Goal: Task Accomplishment & Management: Manage account settings

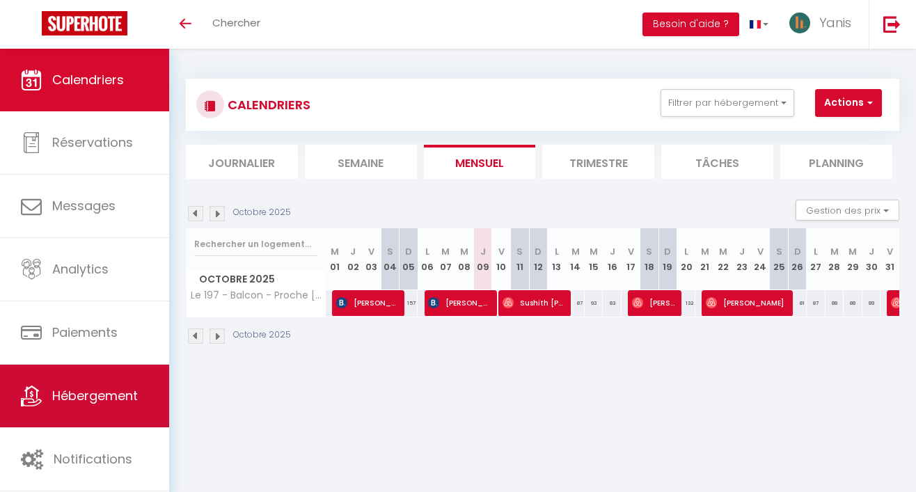
click at [98, 390] on span "Hébergement" at bounding box center [95, 395] width 86 height 17
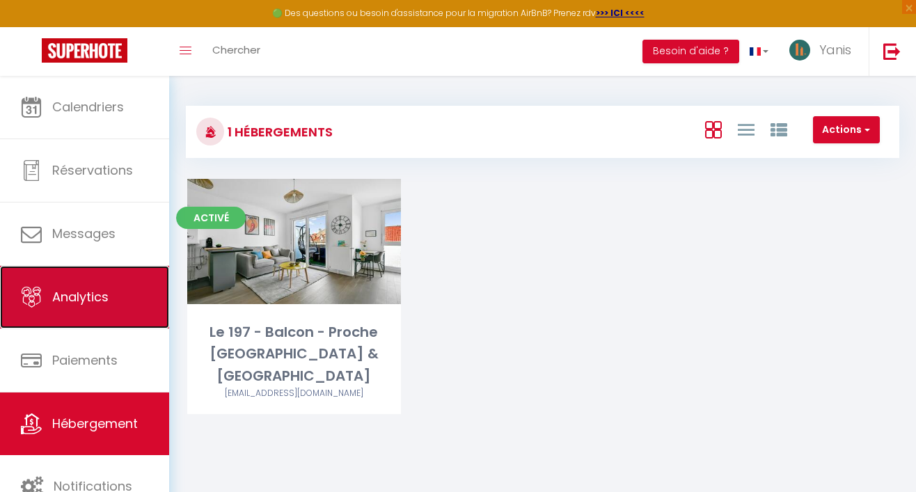
click at [58, 291] on span "Analytics" at bounding box center [80, 296] width 56 height 17
select select "2025"
select select "10"
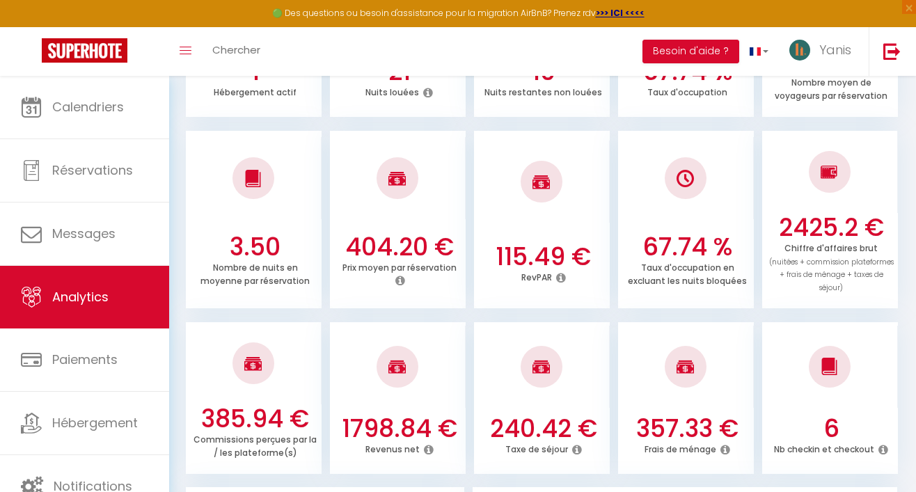
scroll to position [333, 0]
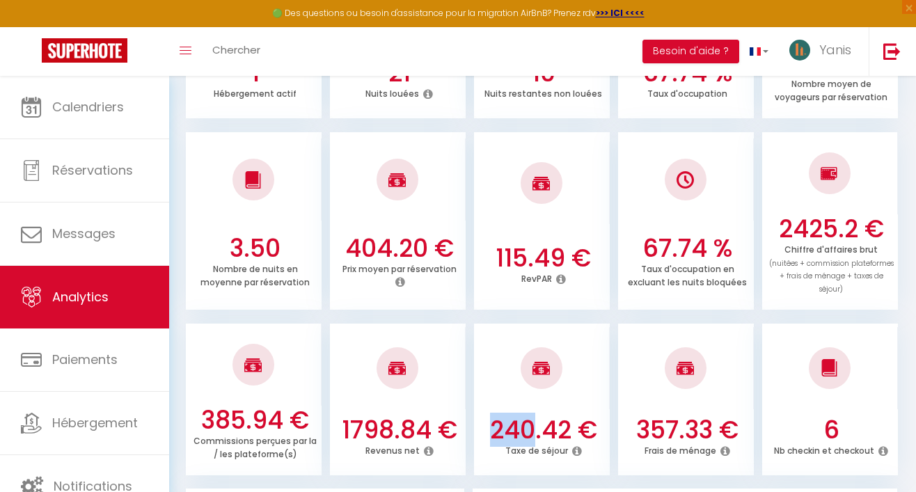
drag, startPoint x: 533, startPoint y: 425, endPoint x: 473, endPoint y: 438, distance: 61.2
click at [473, 438] on ul "385.94 € Commissions perçues par la / les plateforme(s) 1798.84 € Revenus net 2…" at bounding box center [543, 397] width 714 height 155
click at [553, 436] on h3 "240.42 €" at bounding box center [543, 430] width 125 height 29
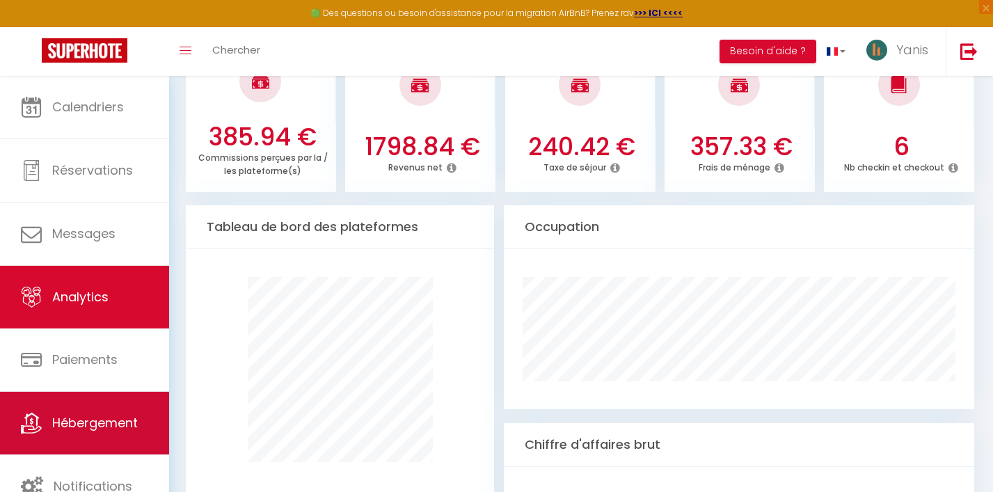
scroll to position [585, 0]
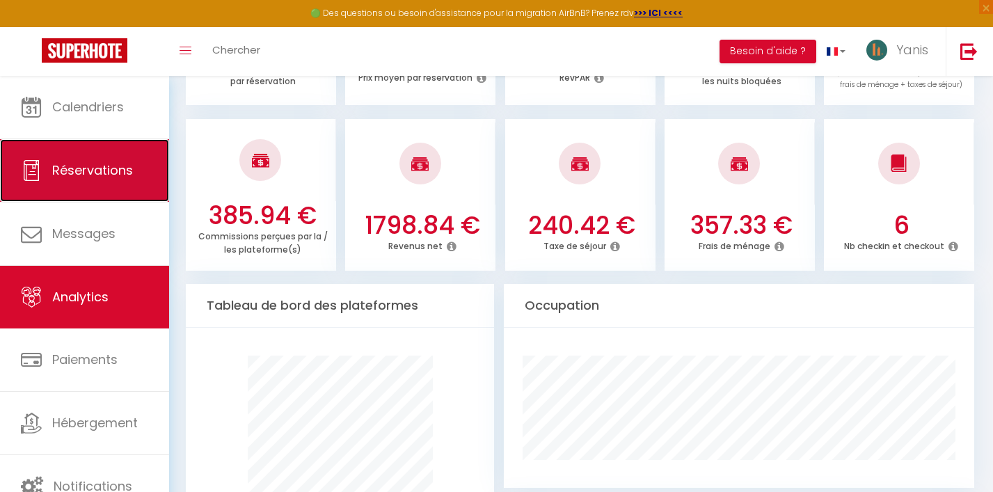
click at [130, 163] on span "Réservations" at bounding box center [92, 170] width 81 height 17
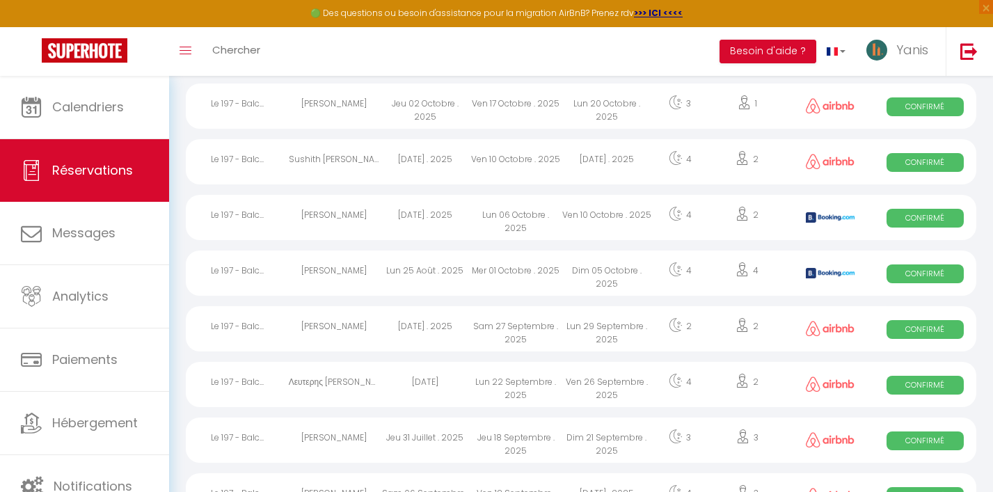
scroll to position [851, 0]
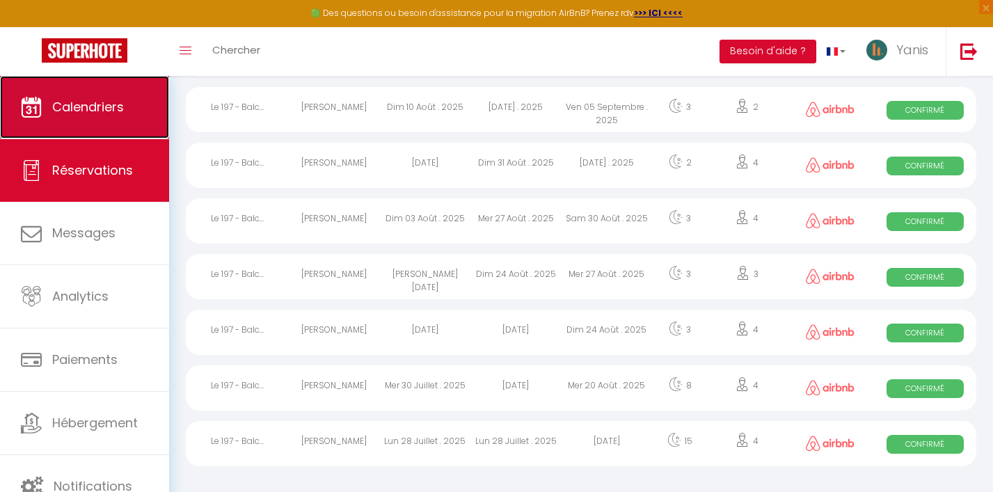
click at [71, 115] on span "Calendriers" at bounding box center [88, 106] width 72 height 17
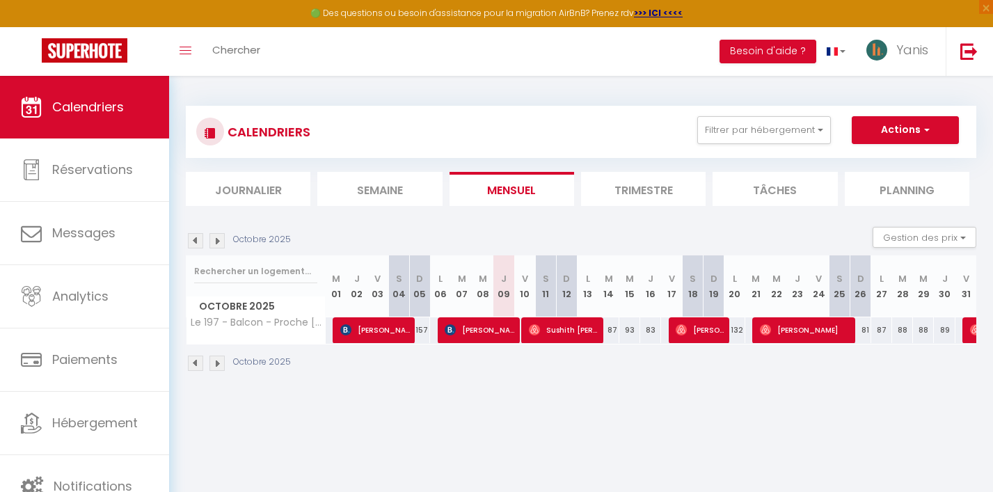
scroll to position [7, 0]
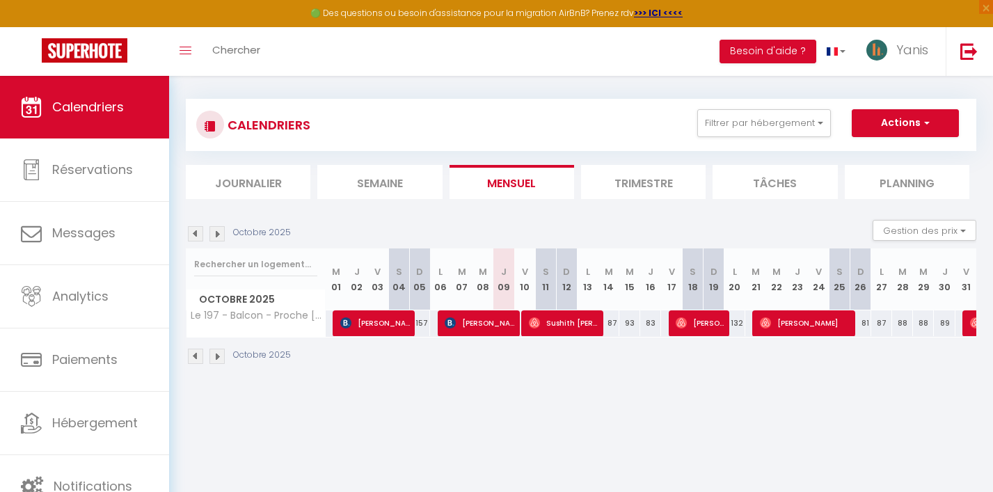
click at [615, 322] on div "87" at bounding box center [609, 324] width 21 height 26
type input "87"
type input "[DATE]"
type input "Mer 15 Octobre 2025"
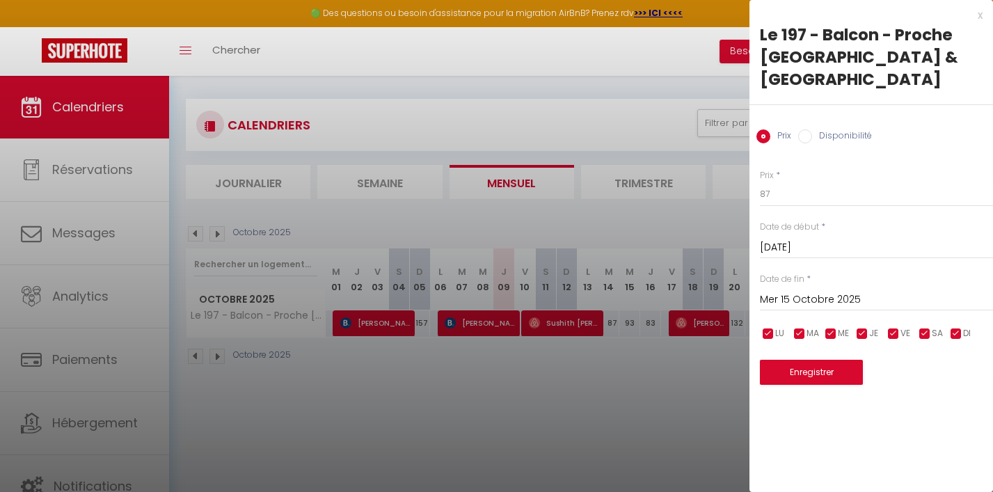
click at [916, 16] on div "x" at bounding box center [866, 15] width 233 height 17
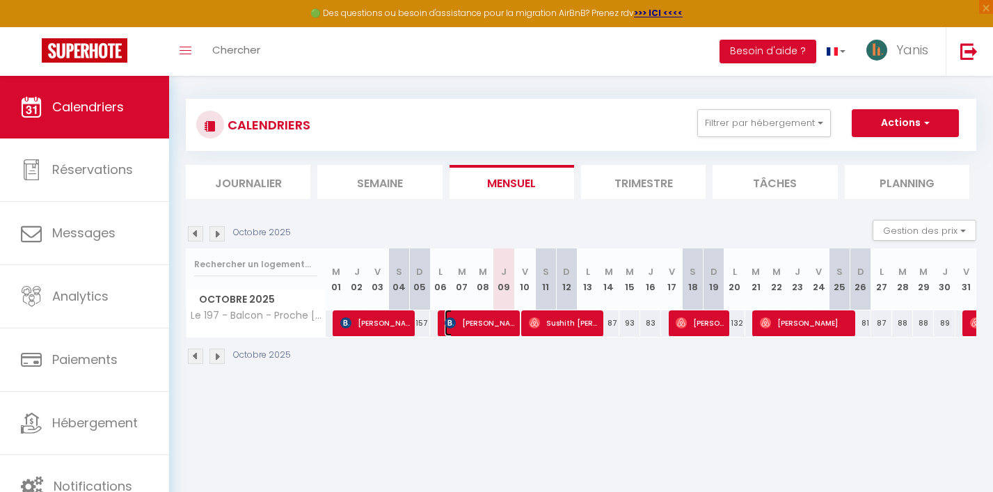
click at [473, 322] on span "[PERSON_NAME]" at bounding box center [480, 323] width 70 height 26
select select "OK"
select select "KO"
select select "0"
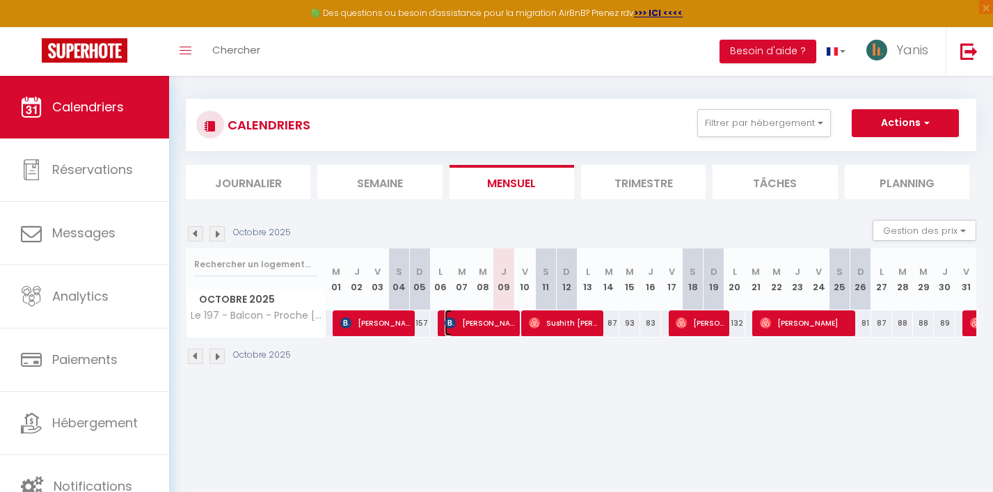
select select "1"
select select
select select "31564"
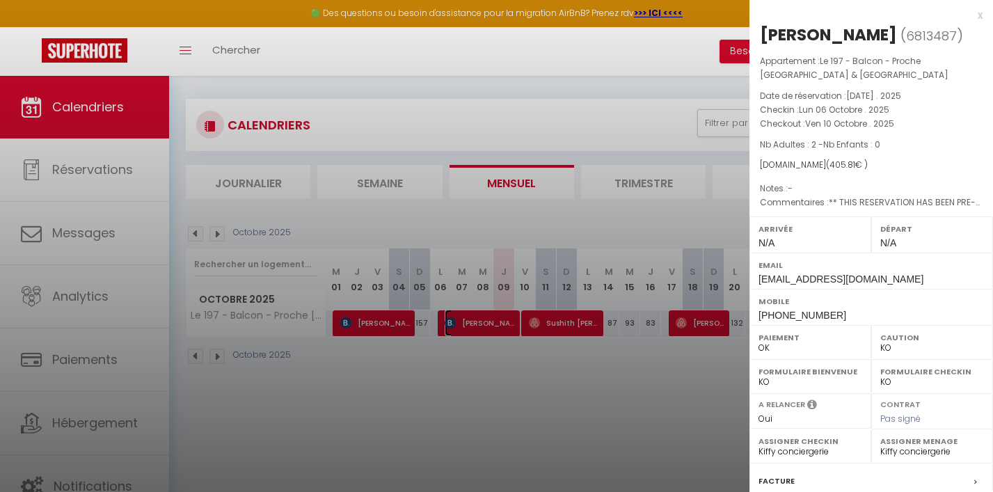
scroll to position [171, 0]
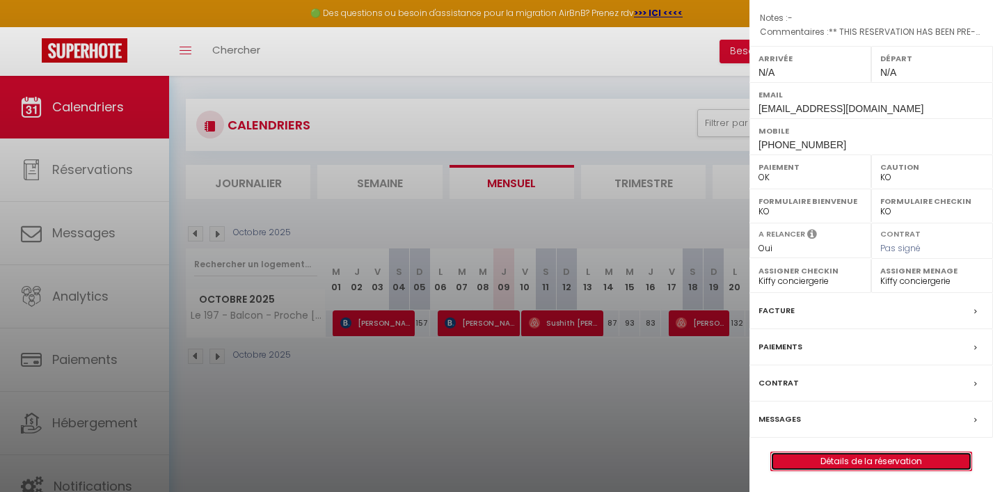
click at [850, 462] on link "Détails de la réservation" at bounding box center [871, 462] width 201 height 18
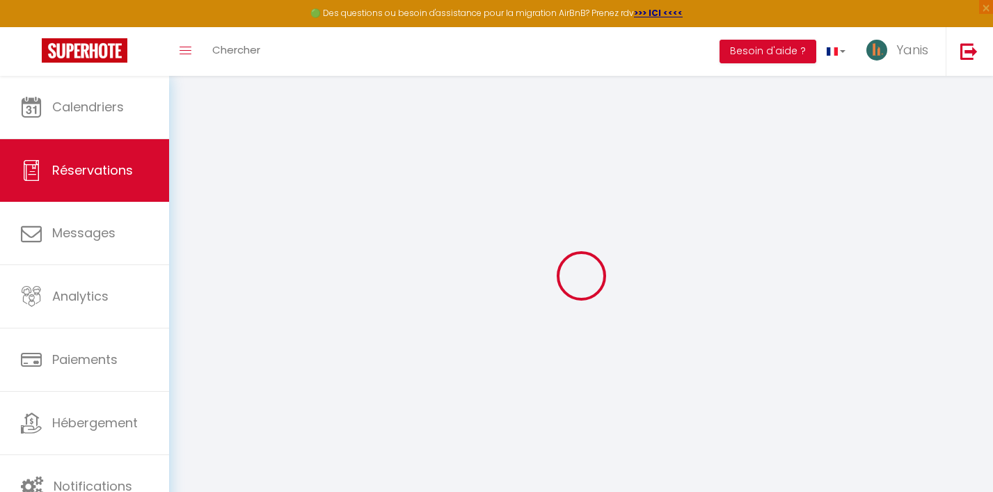
select select
checkbox input "false"
select select
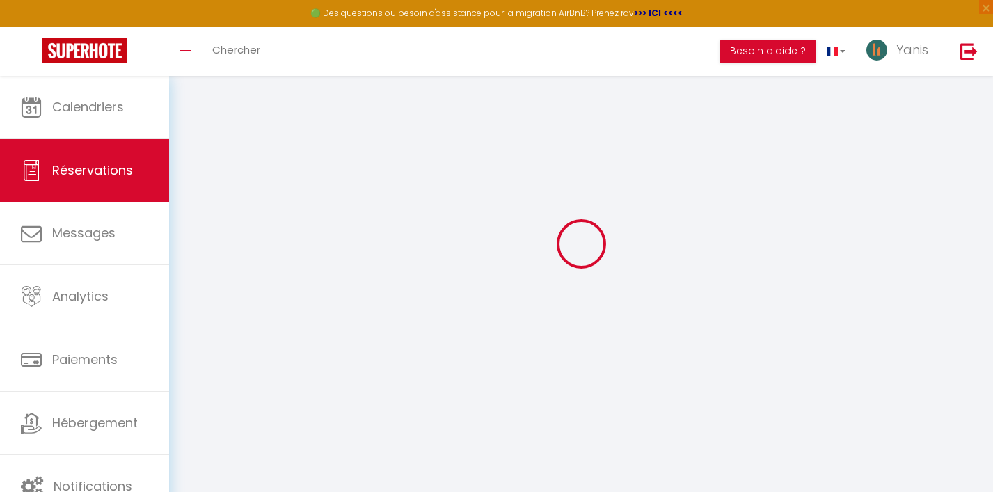
checkbox input "false"
type textarea "** THIS RESERVATION HAS BEEN PRE-PAID ** BOOKING NOTE : Payment charge is EUR 5…"
type input "67"
type input "43.61"
select select
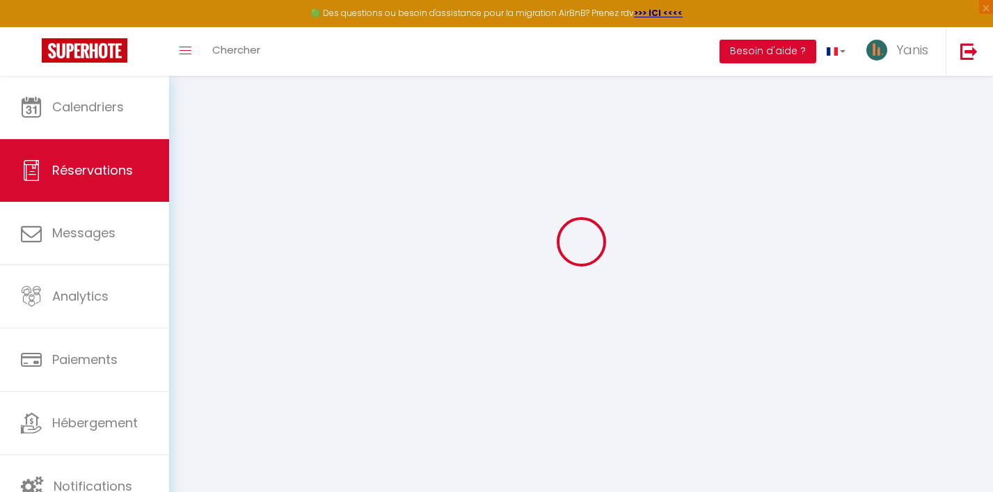
select select
checkbox input "false"
select select
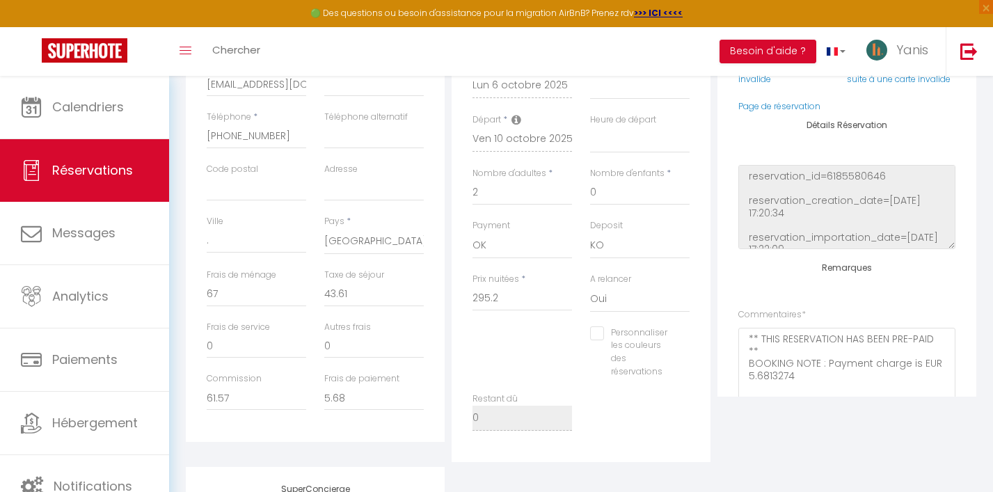
scroll to position [365, 0]
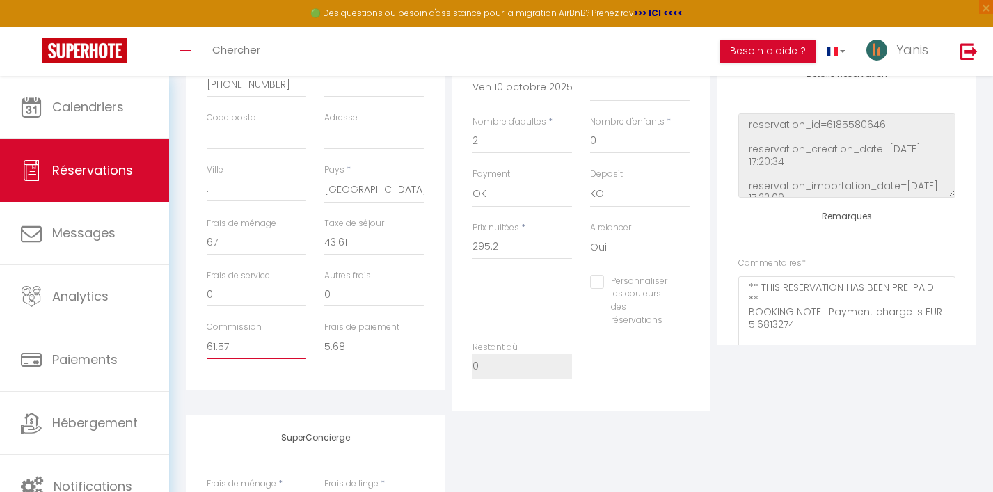
click at [252, 349] on input "61.57" at bounding box center [257, 346] width 100 height 25
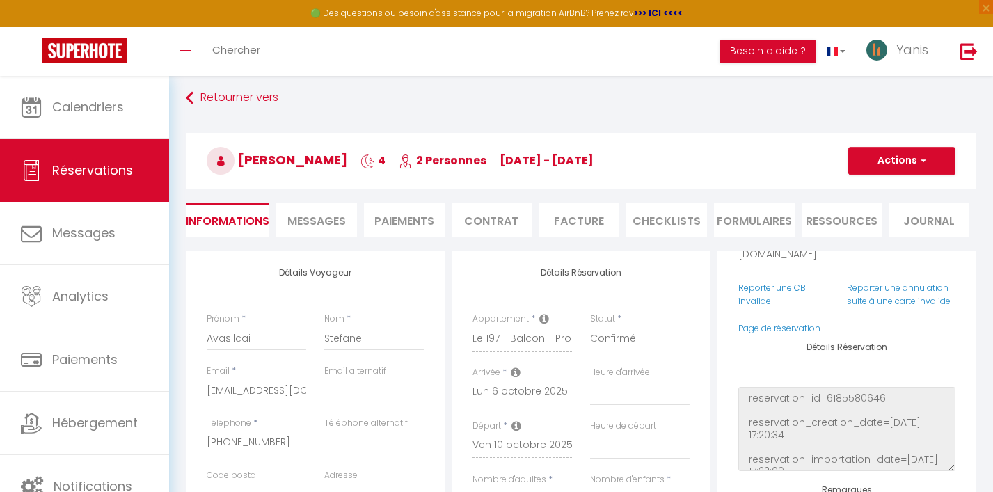
scroll to position [0, 0]
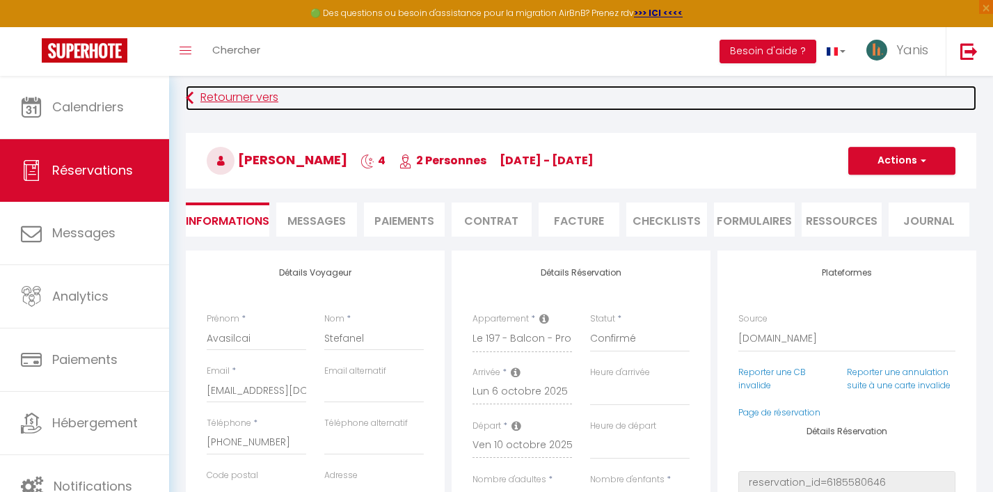
click at [201, 102] on link "Retourner vers" at bounding box center [581, 98] width 791 height 25
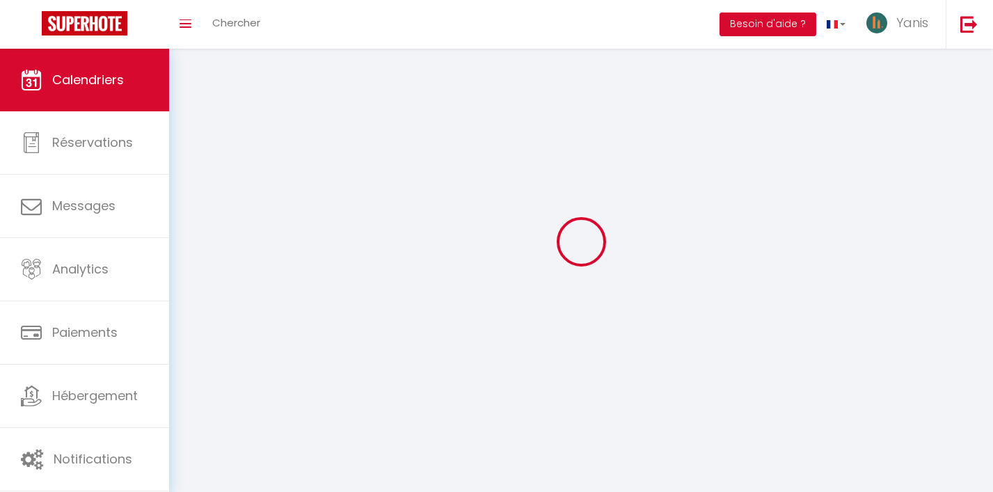
scroll to position [34, 0]
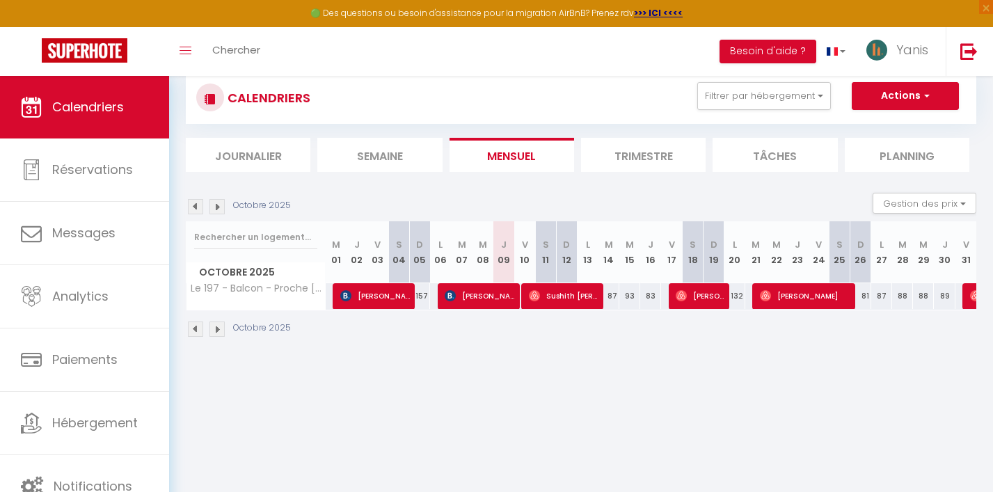
click at [217, 207] on img at bounding box center [217, 206] width 15 height 15
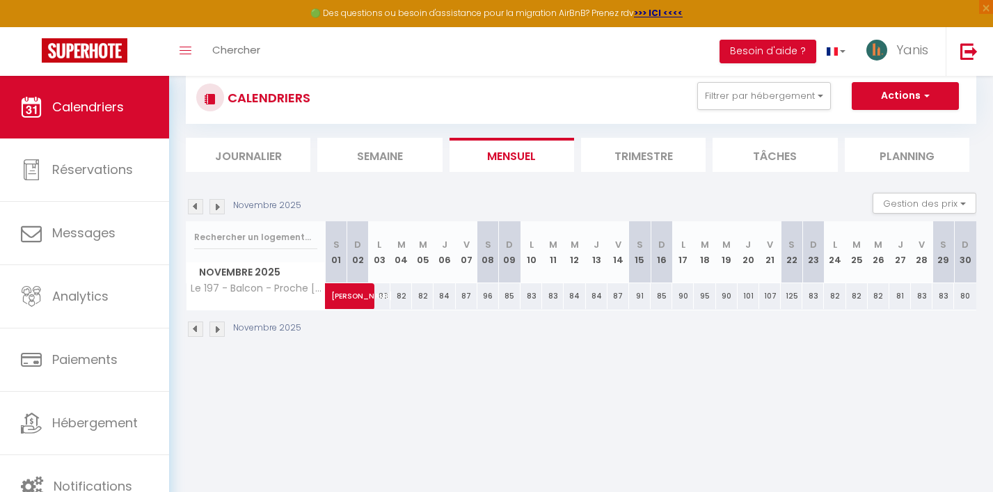
click at [217, 207] on img at bounding box center [217, 206] width 15 height 15
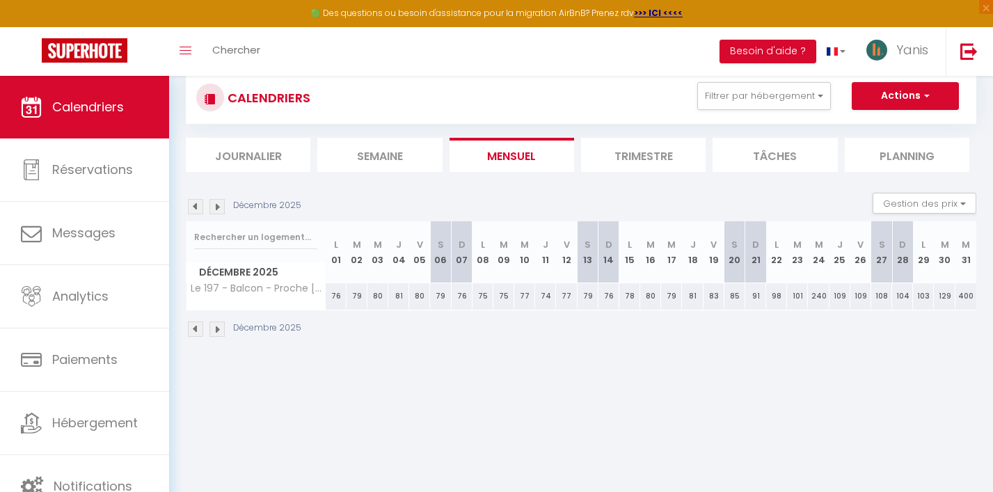
click at [196, 209] on img at bounding box center [195, 206] width 15 height 15
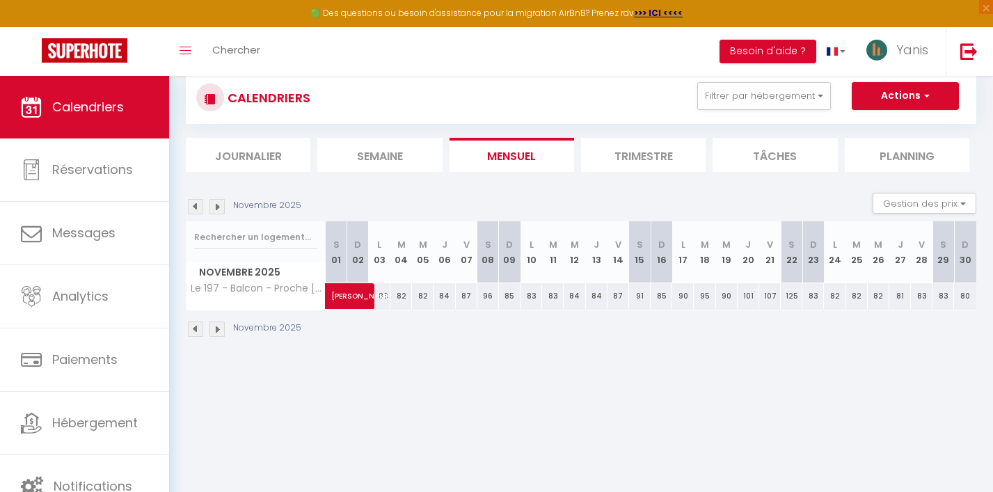
click at [196, 209] on img at bounding box center [195, 206] width 15 height 15
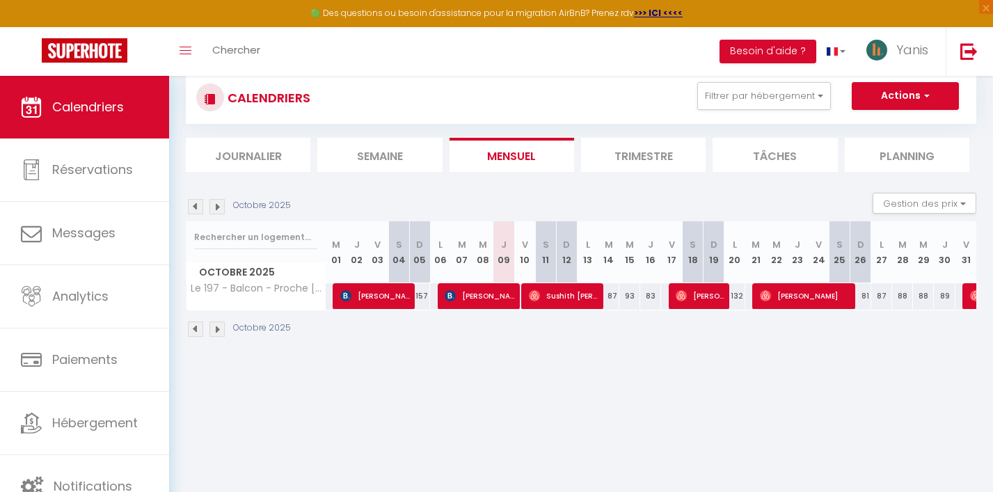
click at [217, 206] on img at bounding box center [217, 206] width 15 height 15
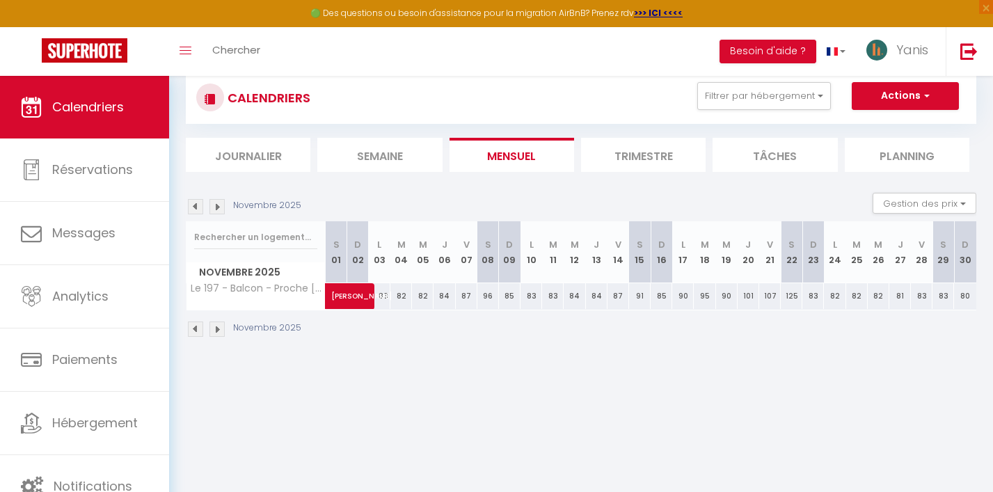
click at [217, 207] on img at bounding box center [217, 206] width 15 height 15
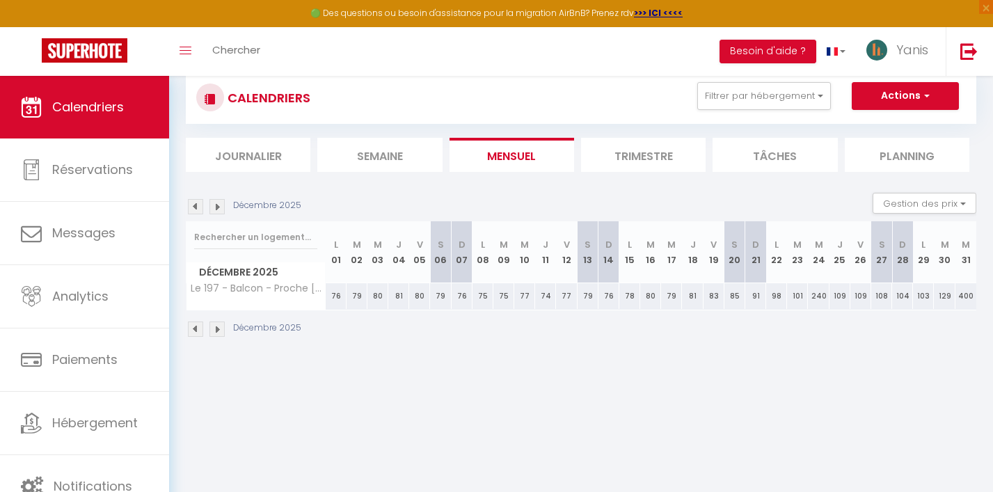
click at [916, 297] on div "400" at bounding box center [966, 296] width 21 height 26
type input "400"
type input "Mer 31 Décembre 2025"
type input "Jeu 01 Janvier 2026"
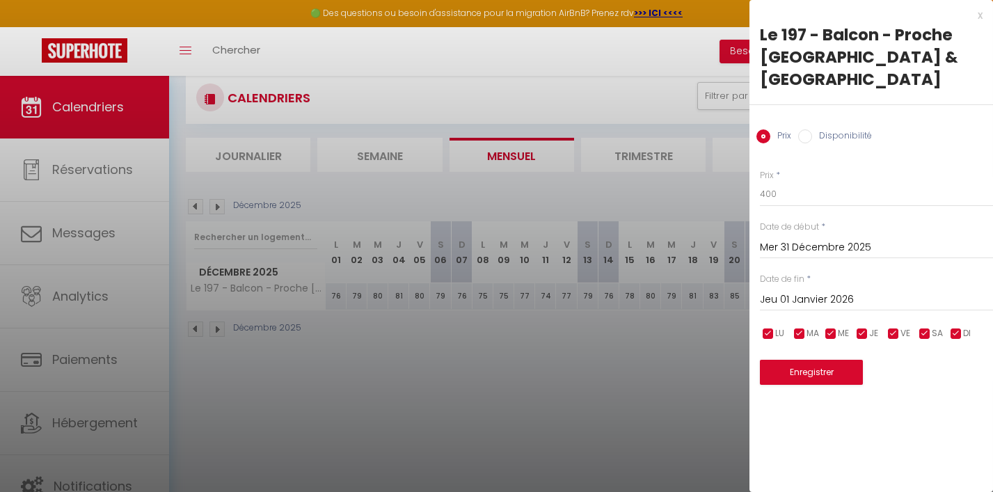
click at [808, 129] on input "Disponibilité" at bounding box center [806, 136] width 14 height 14
radio input "true"
radio input "false"
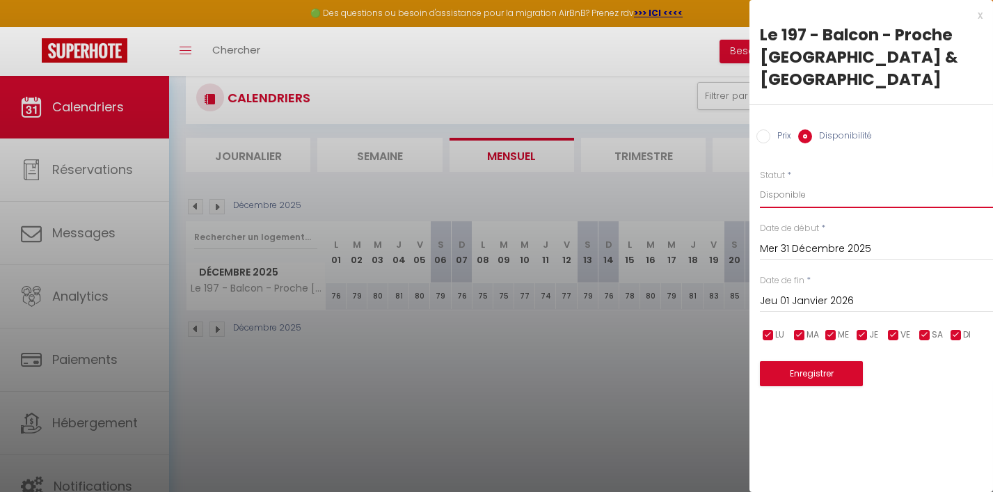
click at [815, 182] on select "Disponible Indisponible" at bounding box center [876, 195] width 233 height 26
select select "0"
click at [760, 182] on select "Disponible Indisponible" at bounding box center [876, 195] width 233 height 26
click at [848, 361] on button "Enregistrer" at bounding box center [811, 373] width 103 height 25
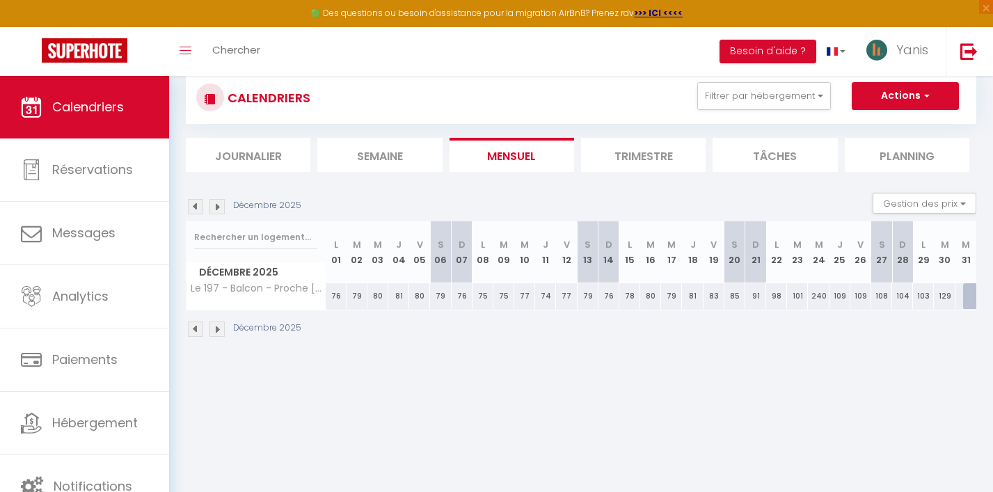
click at [199, 197] on div "Décembre 2025 Gestion des prix Nb Nuits minimum Règles Disponibilité" at bounding box center [581, 207] width 791 height 29
click at [199, 210] on img at bounding box center [195, 206] width 15 height 15
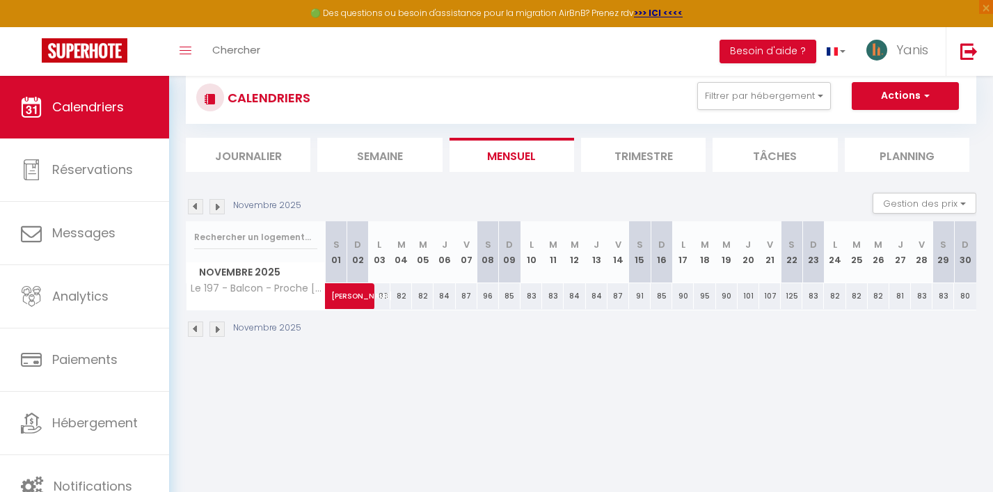
click at [199, 210] on img at bounding box center [195, 206] width 15 height 15
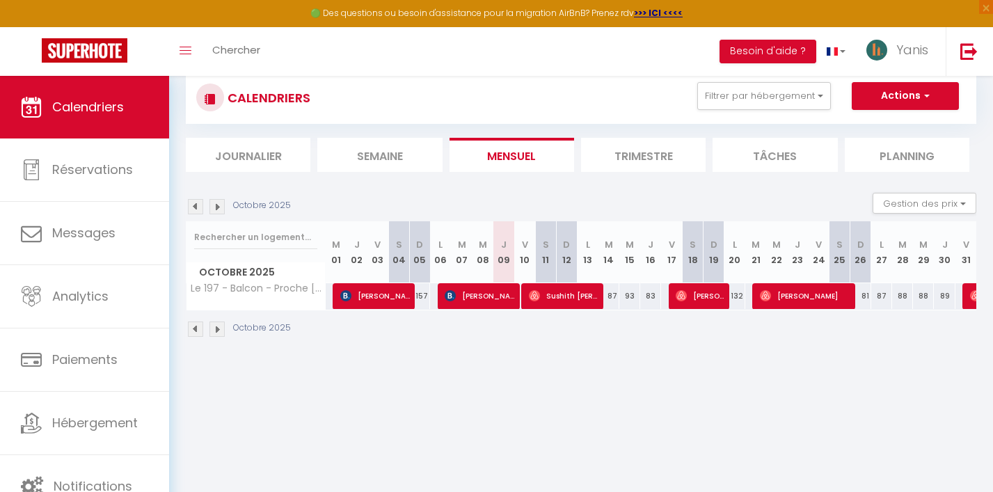
click at [613, 297] on div "87" at bounding box center [609, 296] width 21 height 26
select select "1"
type input "[DATE]"
type input "Mer 15 Octobre 2025"
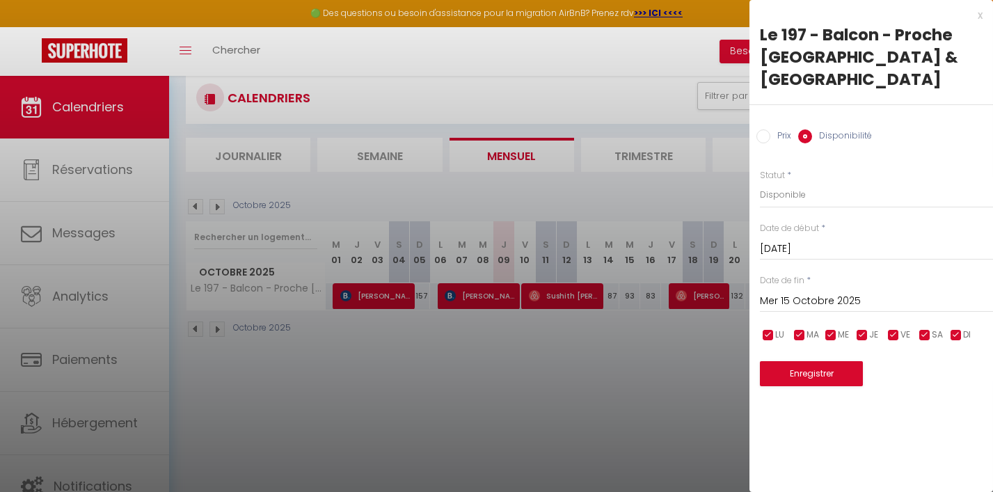
click at [765, 129] on input "Prix" at bounding box center [764, 136] width 14 height 14
radio input "true"
radio input "false"
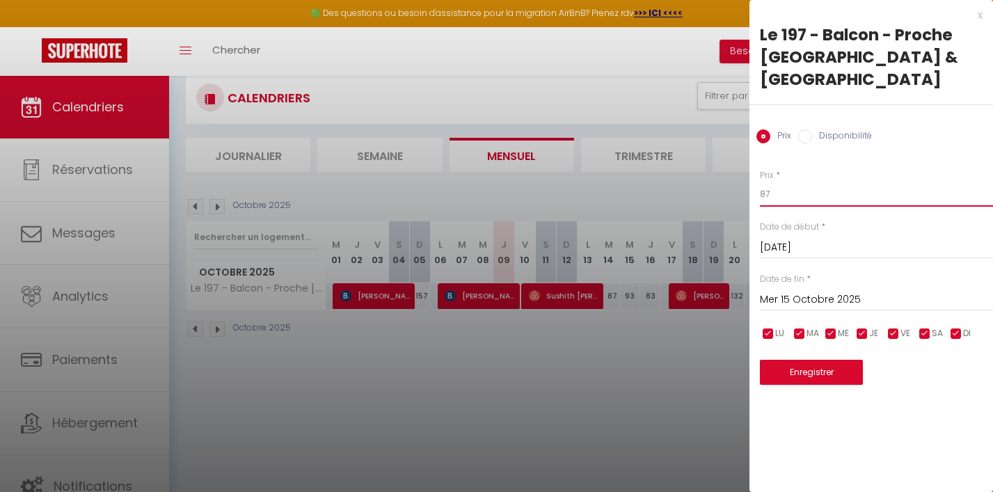
click at [790, 182] on input "87" at bounding box center [876, 194] width 233 height 25
type input "85"
click at [808, 360] on button "Enregistrer" at bounding box center [811, 372] width 103 height 25
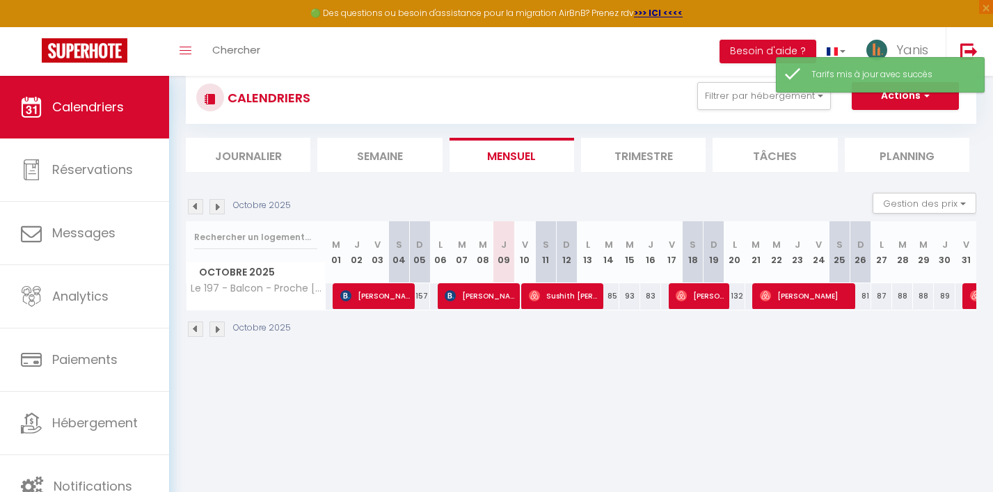
click at [633, 297] on div "93" at bounding box center [630, 296] width 21 height 26
type input "93"
type input "Mer 15 Octobre 2025"
type input "Jeu 16 Octobre 2025"
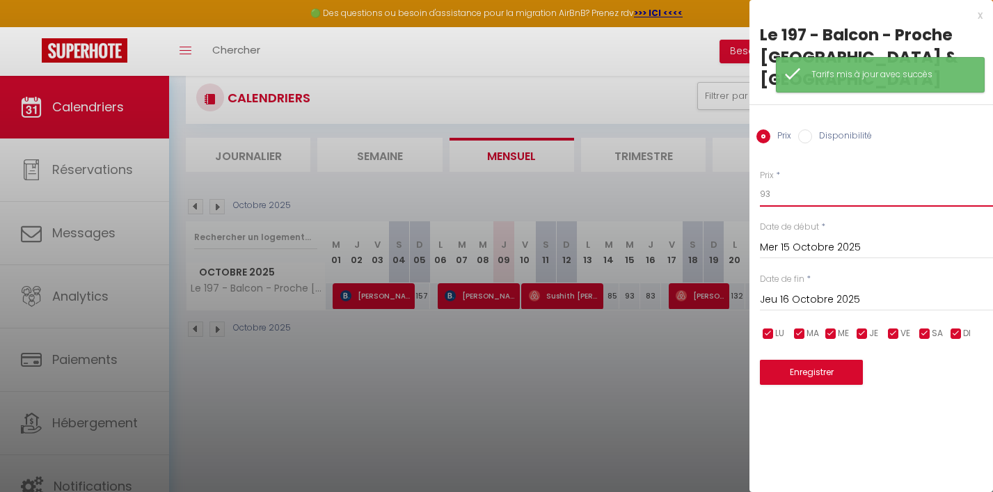
click at [778, 182] on input "93" at bounding box center [876, 194] width 233 height 25
type input "90"
click at [806, 360] on button "Enregistrer" at bounding box center [811, 372] width 103 height 25
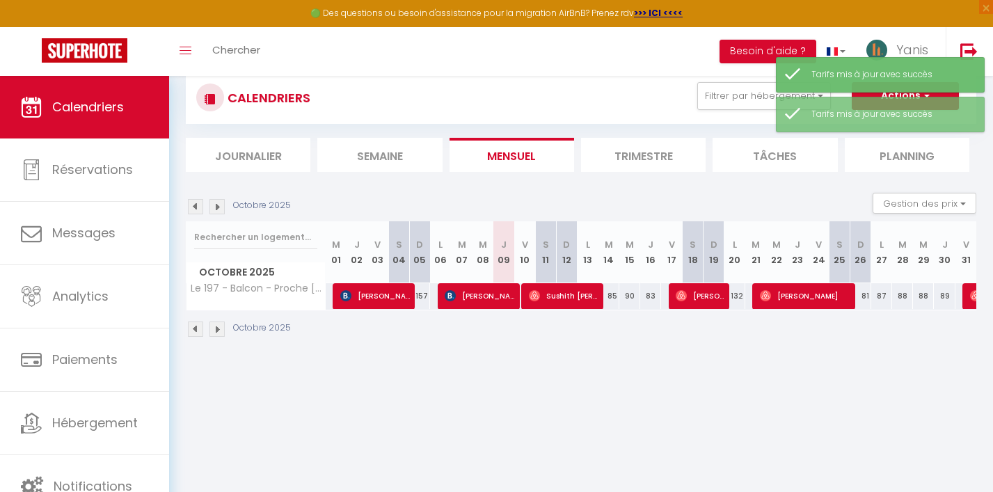
click at [650, 296] on div "83" at bounding box center [651, 296] width 21 height 26
type input "83"
type input "Jeu 16 Octobre 2025"
type input "Ven 17 Octobre 2025"
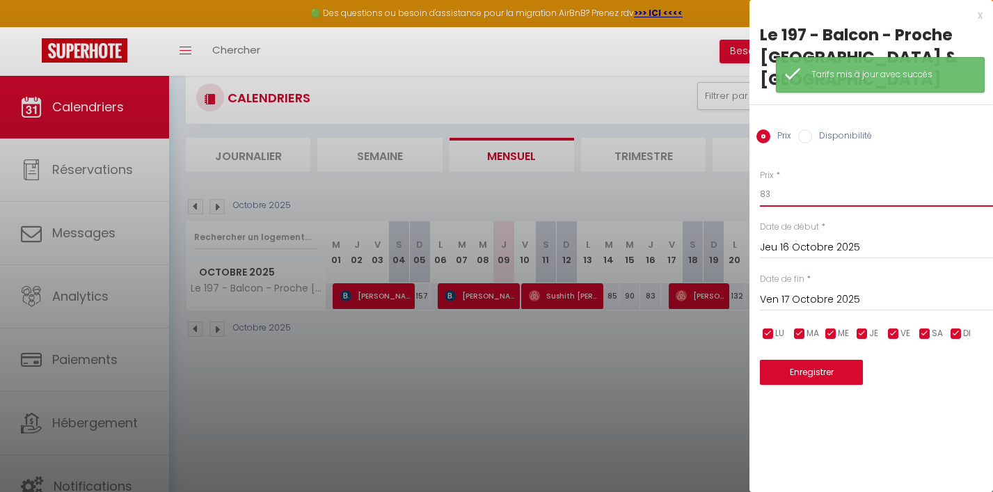
click at [787, 182] on input "83" at bounding box center [876, 194] width 233 height 25
type input "82"
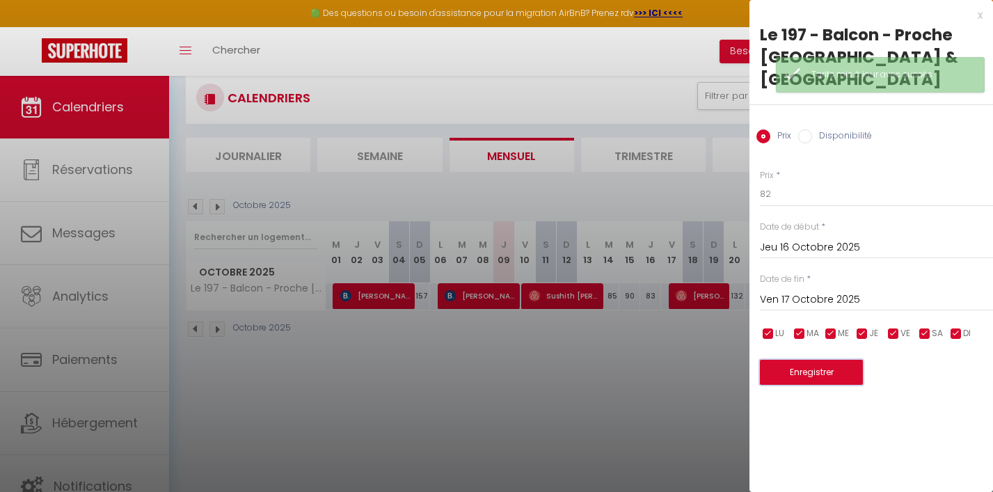
click at [792, 360] on button "Enregistrer" at bounding box center [811, 372] width 103 height 25
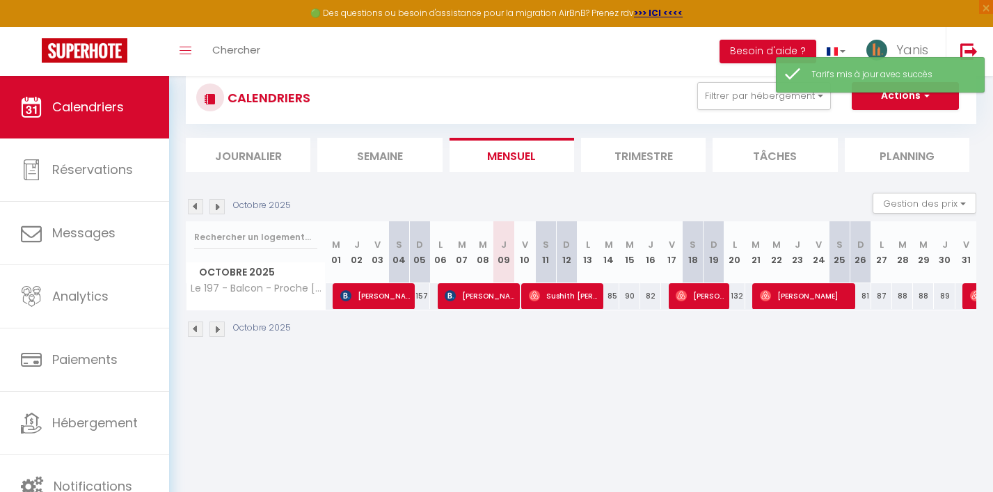
click at [611, 297] on div "85" at bounding box center [609, 296] width 21 height 26
type input "85"
type input "[DATE]"
type input "Mer 15 Octobre 2025"
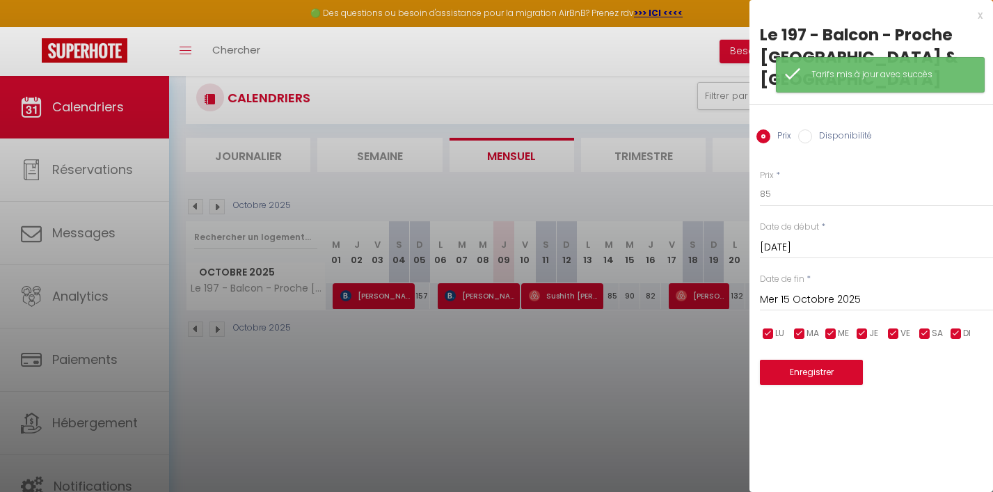
click at [645, 410] on div at bounding box center [496, 246] width 993 height 492
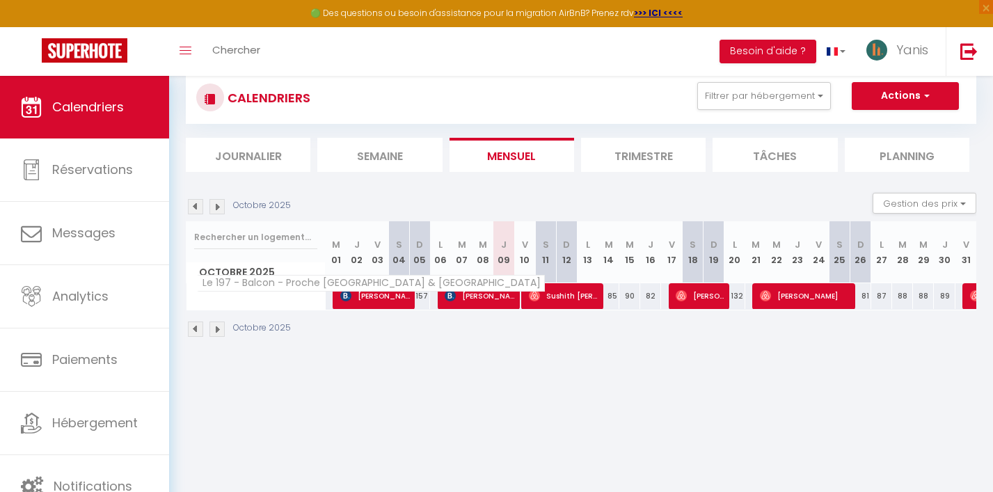
click at [278, 280] on span "Le 197 - Balcon - Proche [GEOGRAPHIC_DATA] & [GEOGRAPHIC_DATA]" at bounding box center [371, 283] width 348 height 17
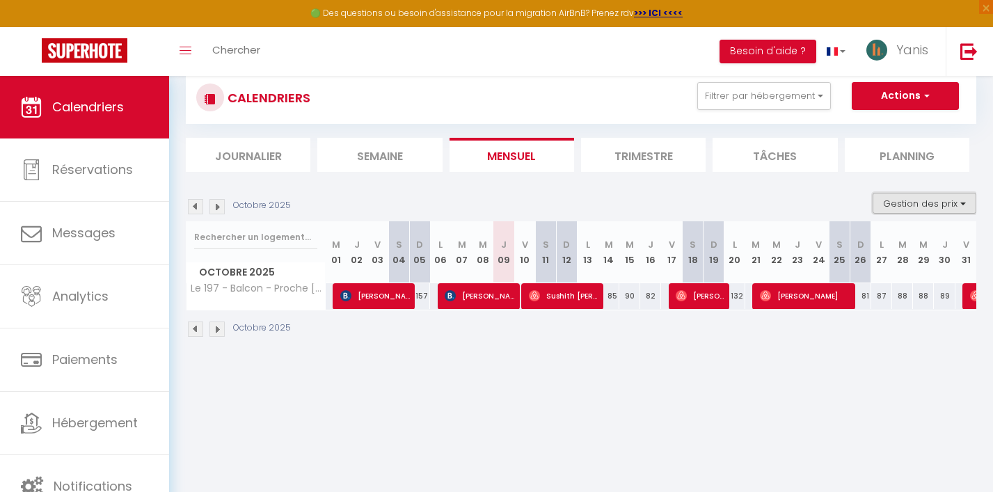
click at [916, 210] on button "Gestion des prix" at bounding box center [925, 203] width 104 height 21
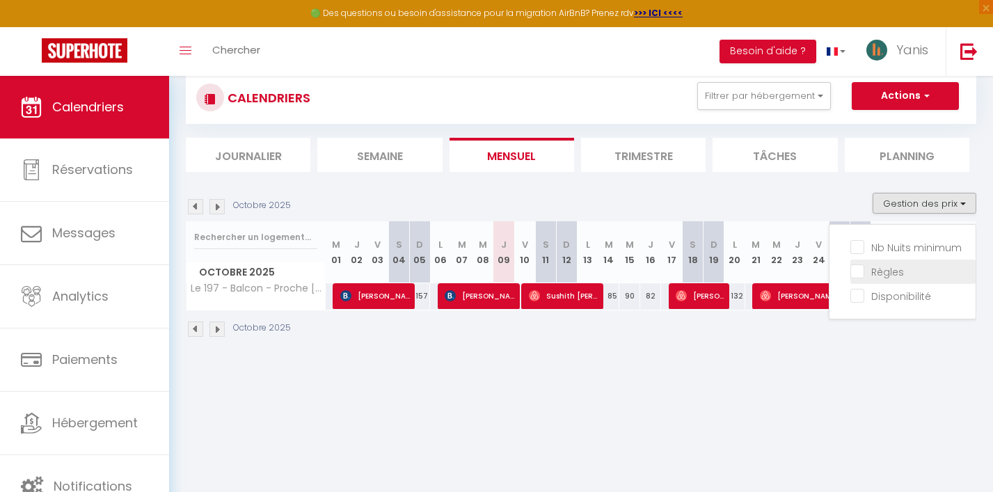
click at [870, 269] on input "Règles" at bounding box center [913, 271] width 125 height 14
checkbox input "true"
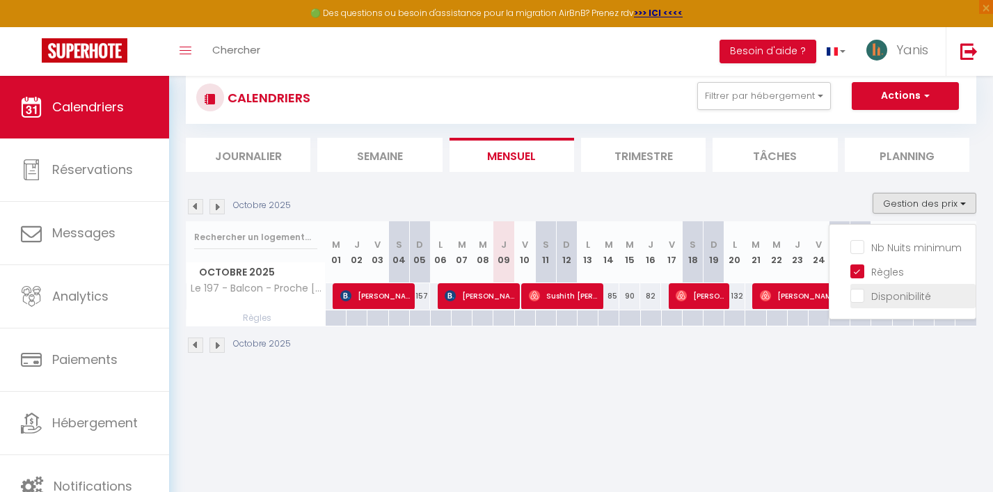
click at [861, 294] on input "Disponibilité" at bounding box center [913, 295] width 125 height 14
checkbox input "true"
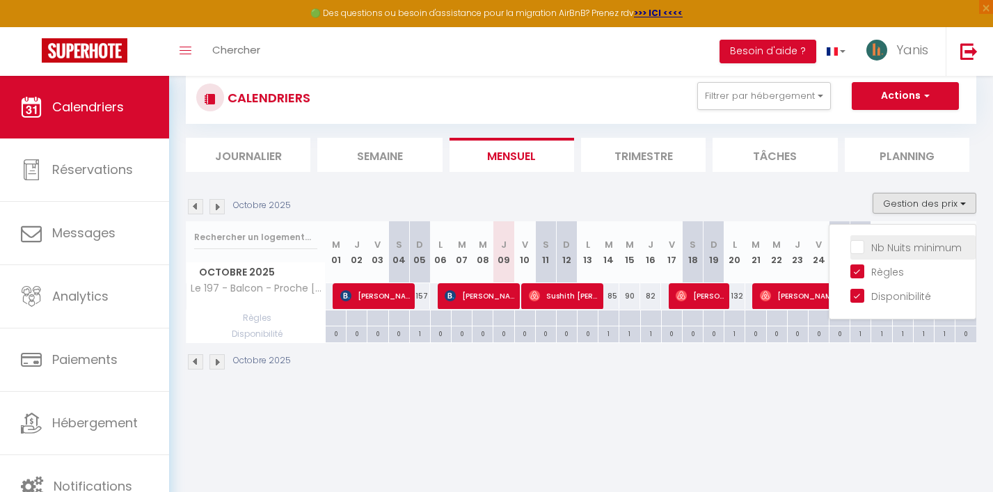
click at [858, 251] on input "Nb Nuits minimum" at bounding box center [913, 246] width 125 height 14
checkbox input "true"
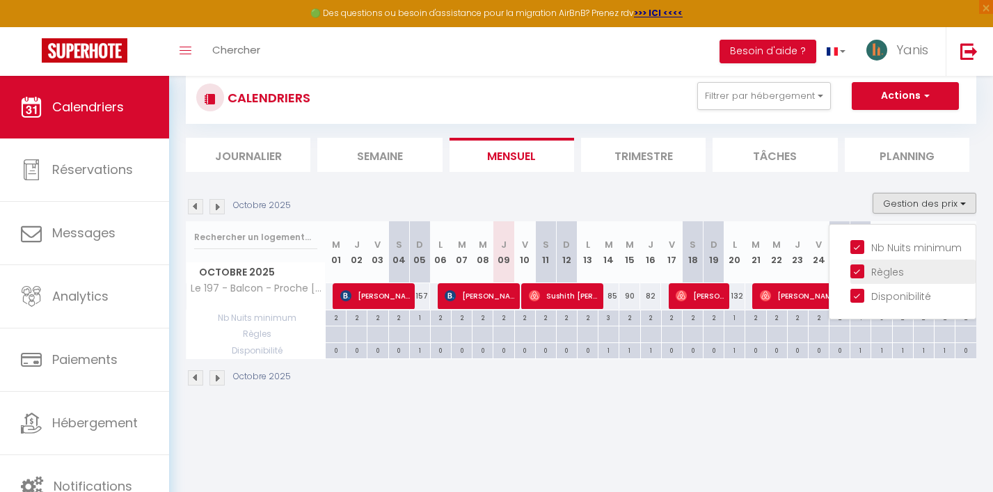
click at [858, 275] on input "Règles" at bounding box center [913, 271] width 125 height 14
checkbox input "false"
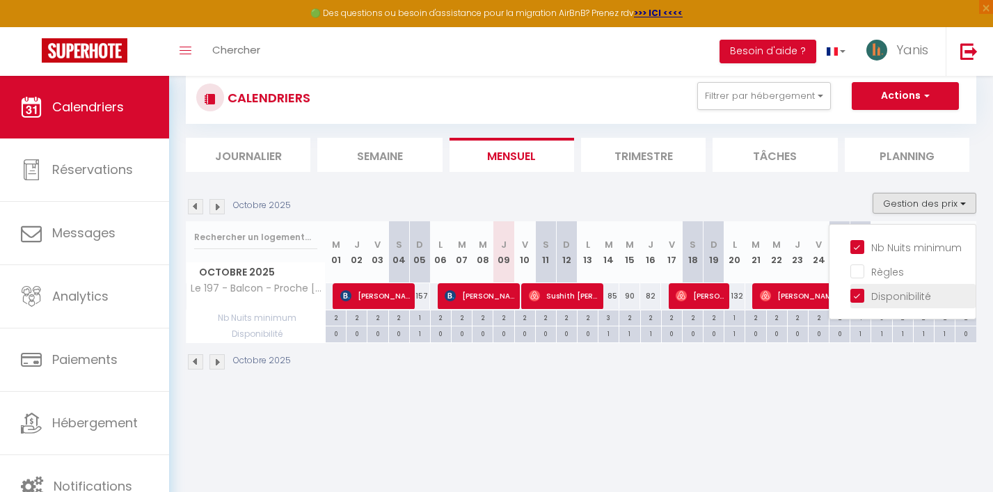
click at [858, 297] on input "Disponibilité" at bounding box center [913, 295] width 125 height 14
checkbox input "false"
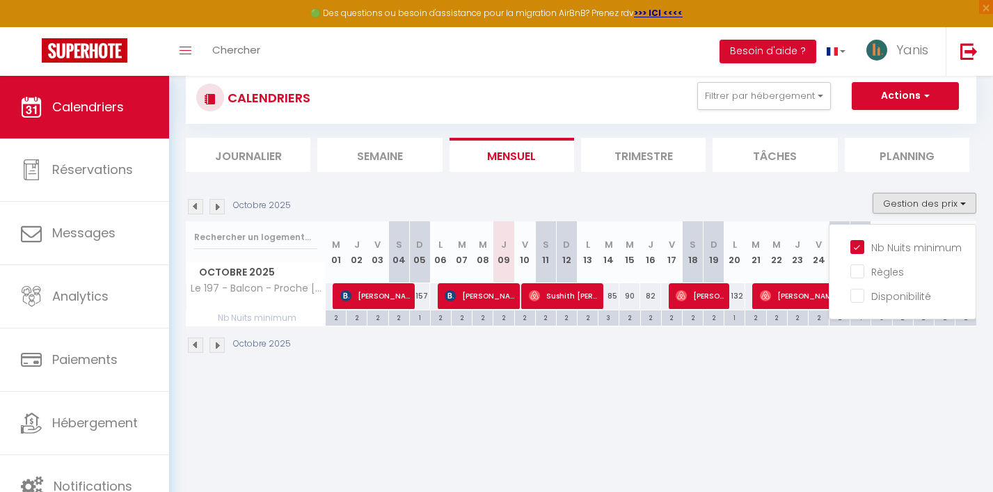
click at [613, 319] on div "3" at bounding box center [609, 317] width 20 height 13
type input "3"
type input "[DATE]"
type input "Mer 15 Octobre 2025"
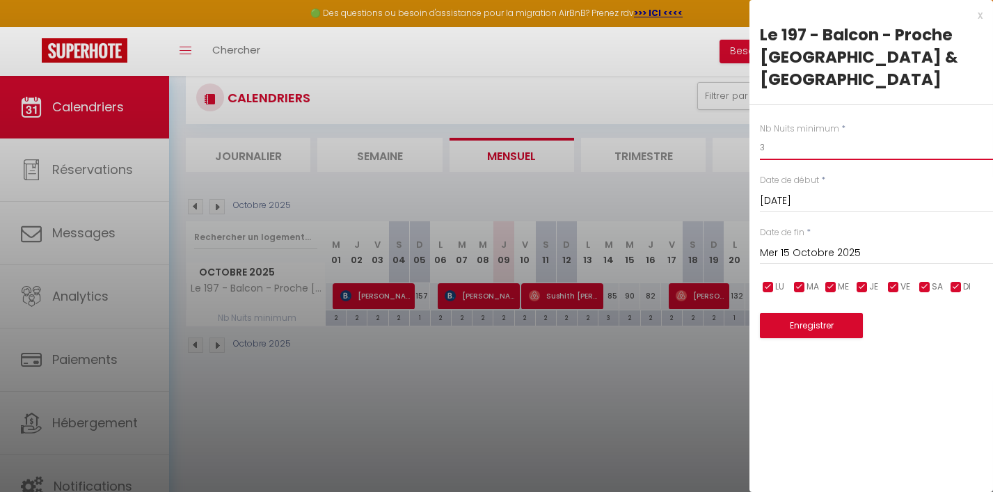
click at [788, 135] on input "3" at bounding box center [876, 147] width 233 height 25
type input "2"
click at [826, 313] on button "Enregistrer" at bounding box center [811, 325] width 103 height 25
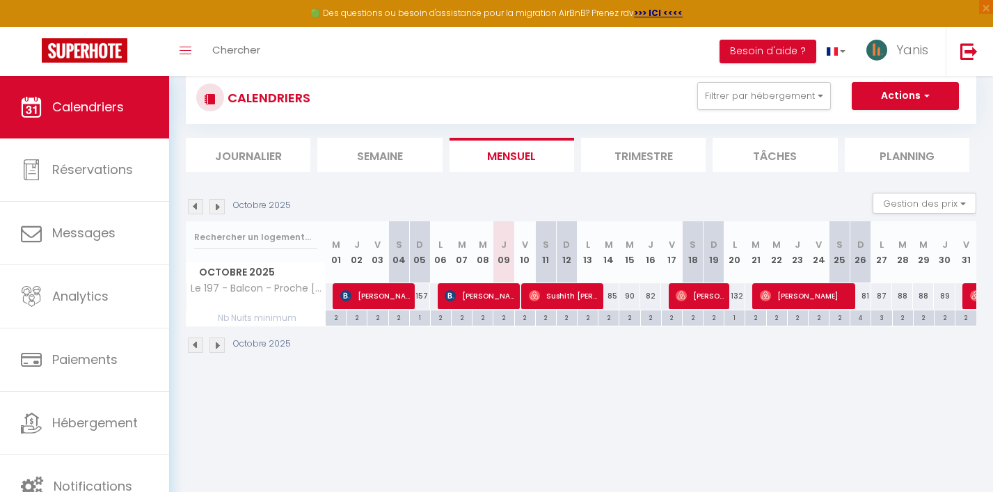
click at [885, 298] on div "87" at bounding box center [882, 296] width 21 height 26
type input "87"
type input "Lun 27 Octobre 2025"
type input "[DATE]"
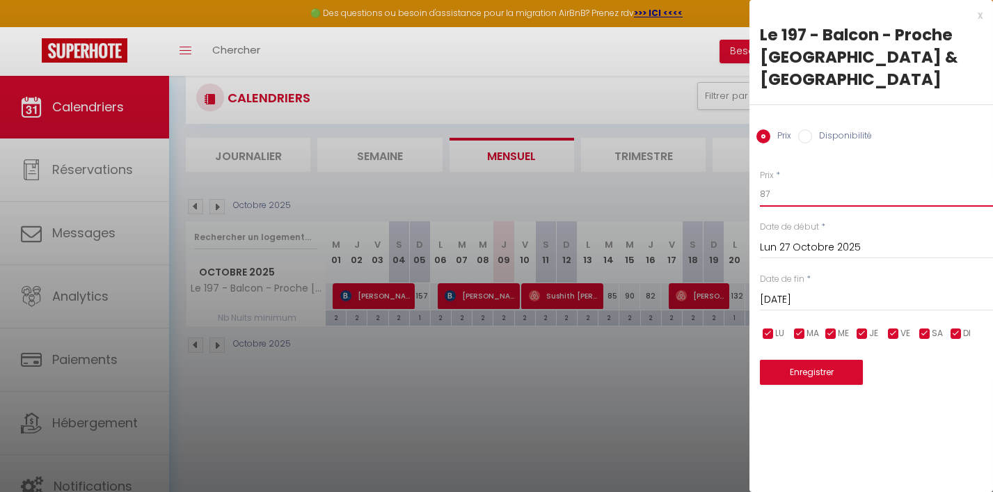
click at [785, 182] on input "87" at bounding box center [876, 194] width 233 height 25
type input "85"
click at [803, 360] on button "Enregistrer" at bounding box center [811, 372] width 103 height 25
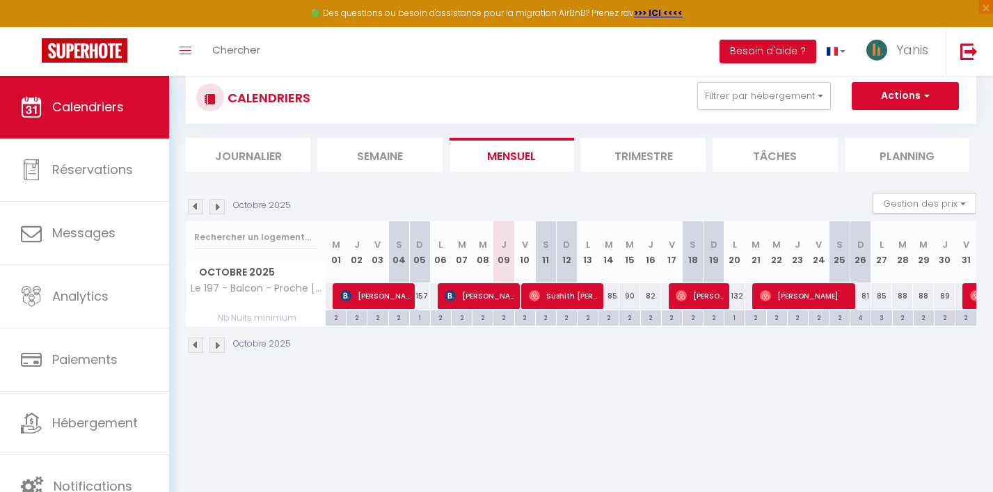
click at [217, 207] on img at bounding box center [217, 206] width 15 height 15
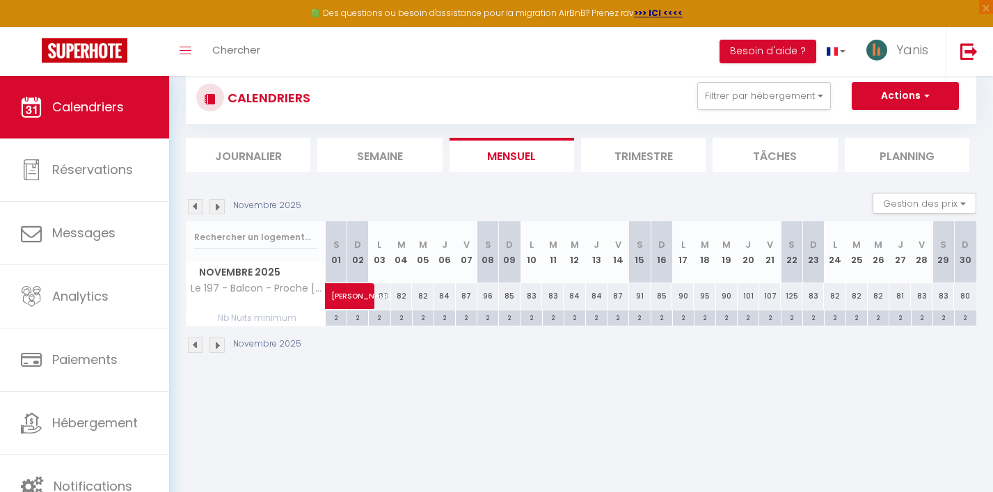
click at [217, 207] on img at bounding box center [217, 206] width 15 height 15
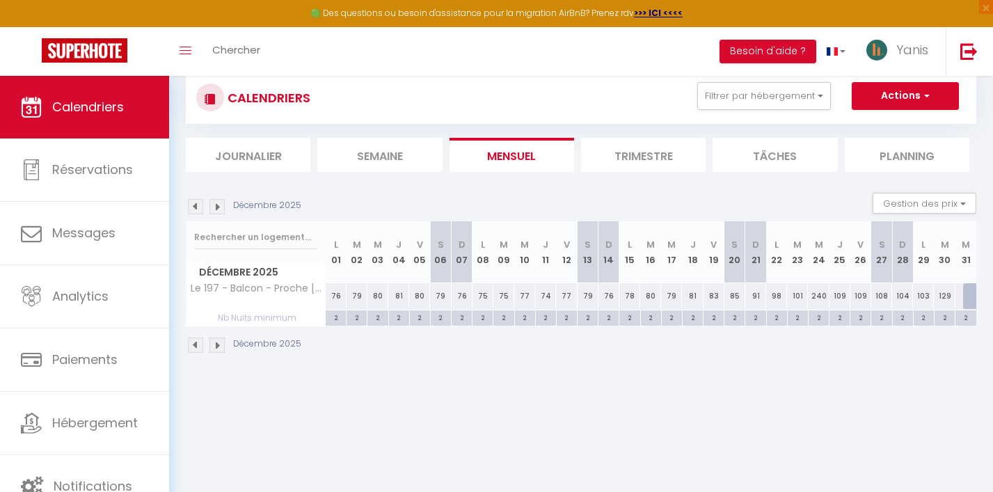
click at [217, 207] on img at bounding box center [217, 206] width 15 height 15
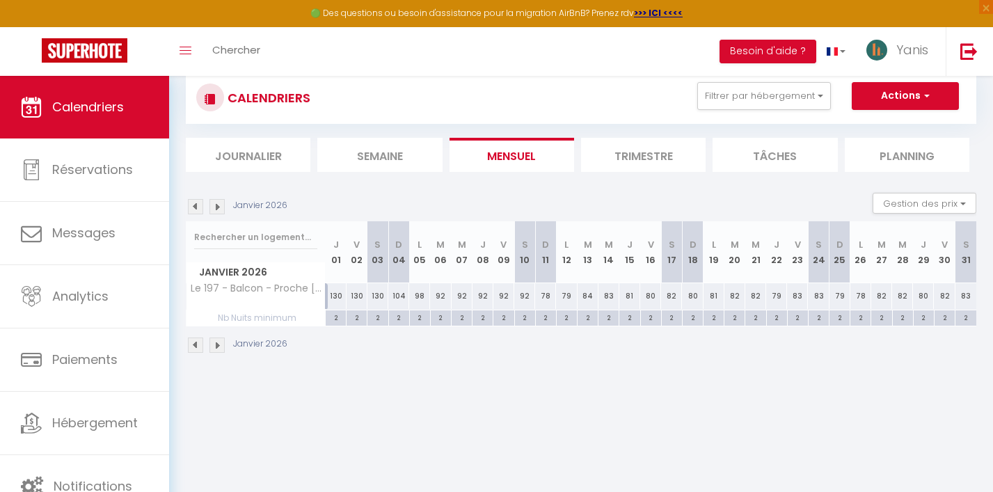
click at [217, 207] on img at bounding box center [217, 206] width 15 height 15
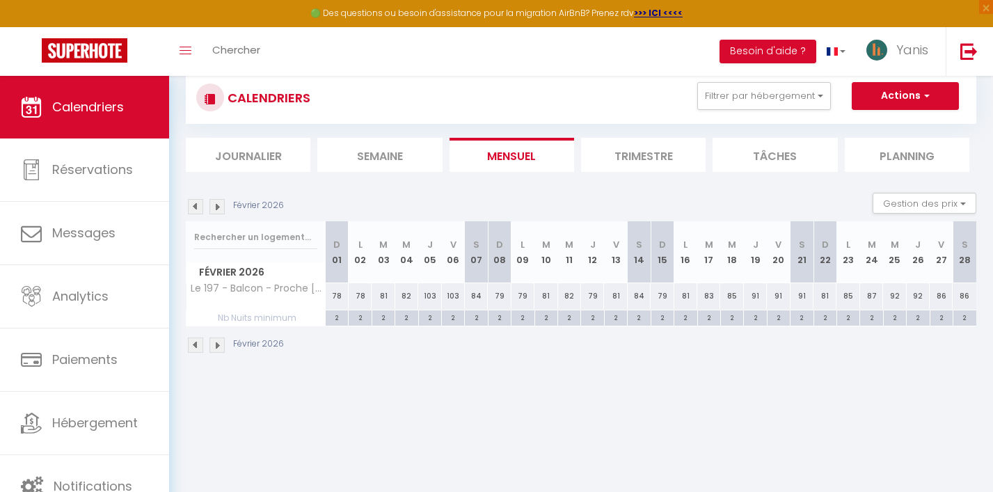
click at [217, 207] on img at bounding box center [217, 206] width 15 height 15
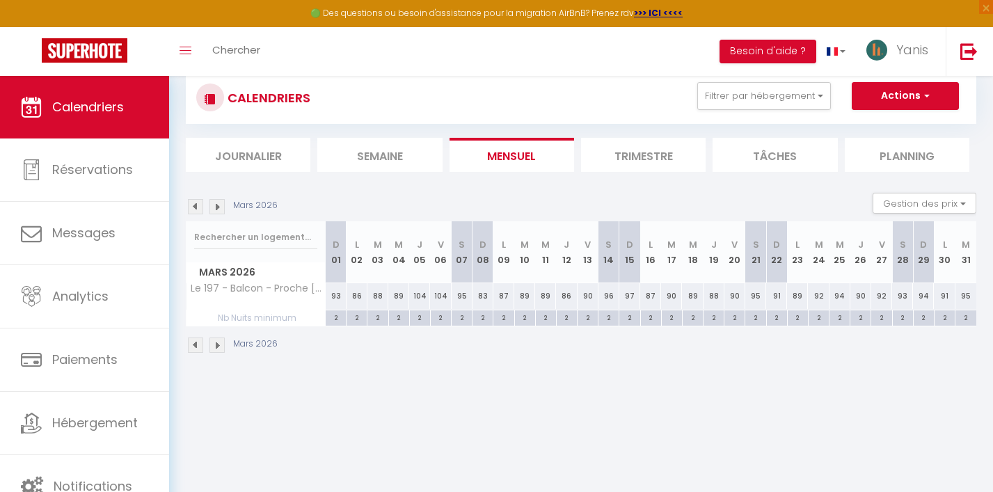
click at [196, 207] on img at bounding box center [195, 206] width 15 height 15
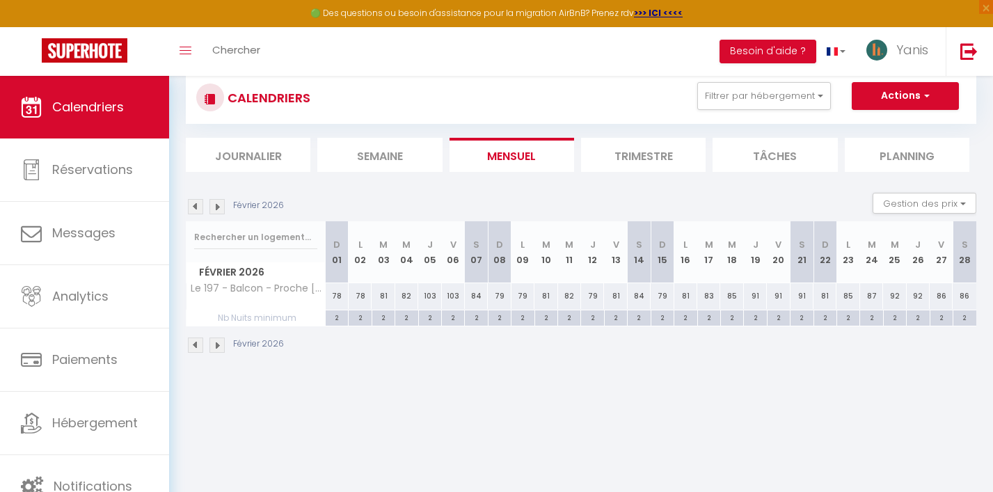
click at [222, 204] on img at bounding box center [217, 206] width 15 height 15
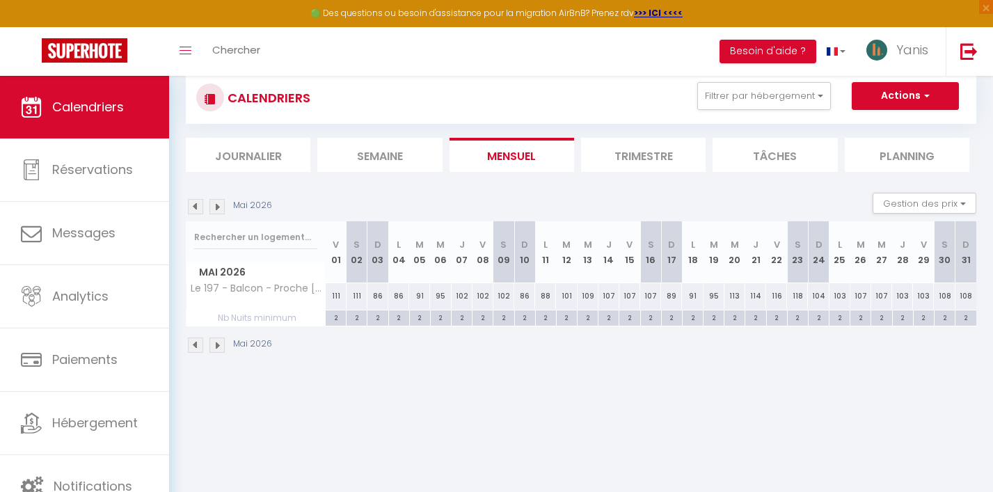
click at [222, 204] on img at bounding box center [217, 206] width 15 height 15
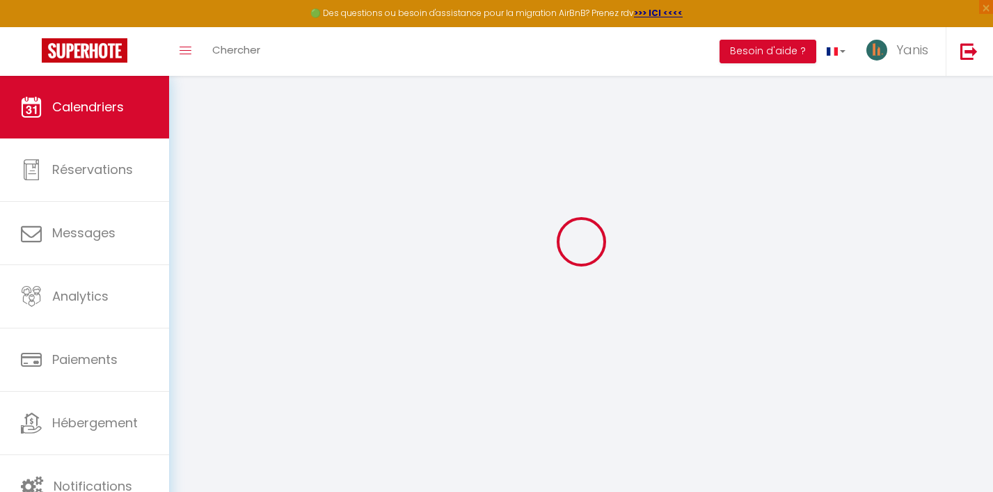
select select
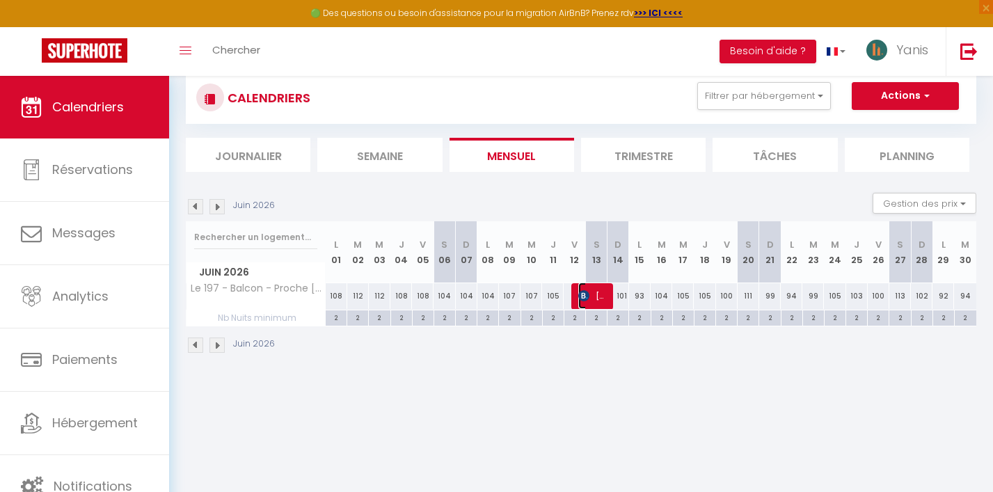
click at [597, 305] on span "[PERSON_NAME]" at bounding box center [593, 296] width 29 height 26
select select "OK"
select select "KO"
select select "0"
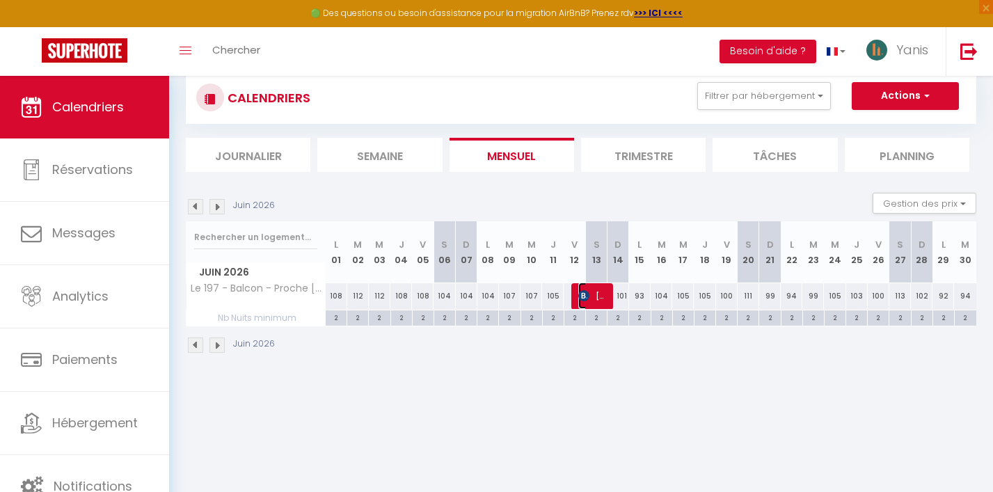
select select "1"
select select
select select "31564"
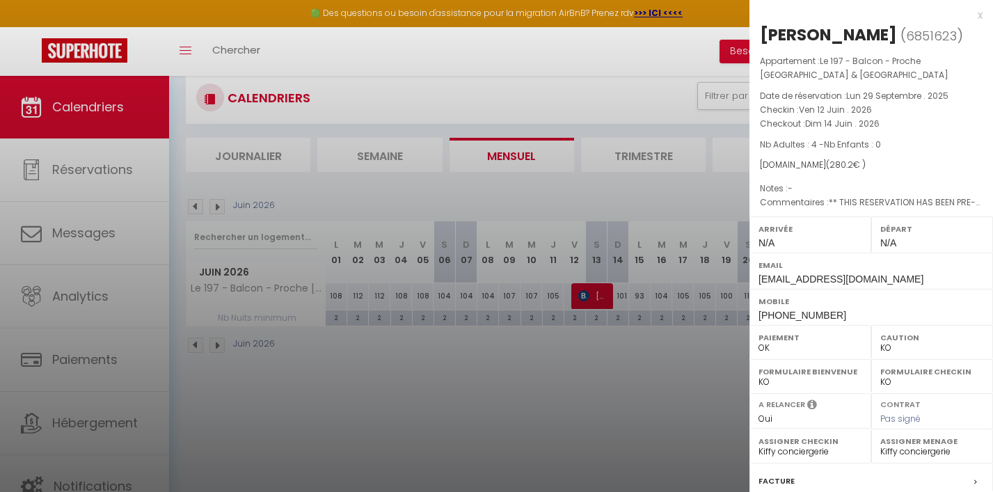
click at [916, 18] on div "x" at bounding box center [866, 15] width 233 height 17
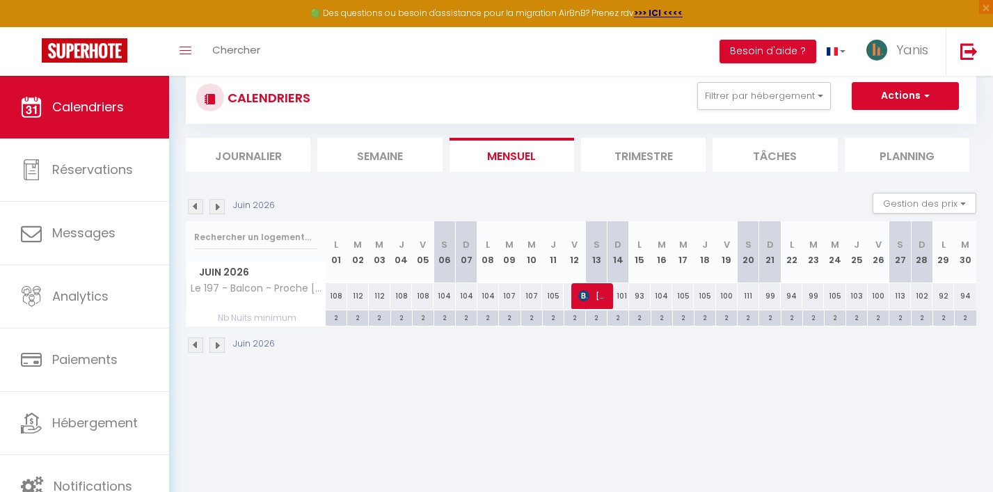
click at [194, 197] on div "[DATE] Gestion des prix Nb Nuits minimum Règles Disponibilité" at bounding box center [581, 207] width 791 height 29
click at [194, 198] on div "[DATE] Gestion des prix Nb Nuits minimum Règles Disponibilité" at bounding box center [581, 207] width 791 height 29
click at [194, 205] on img at bounding box center [195, 206] width 15 height 15
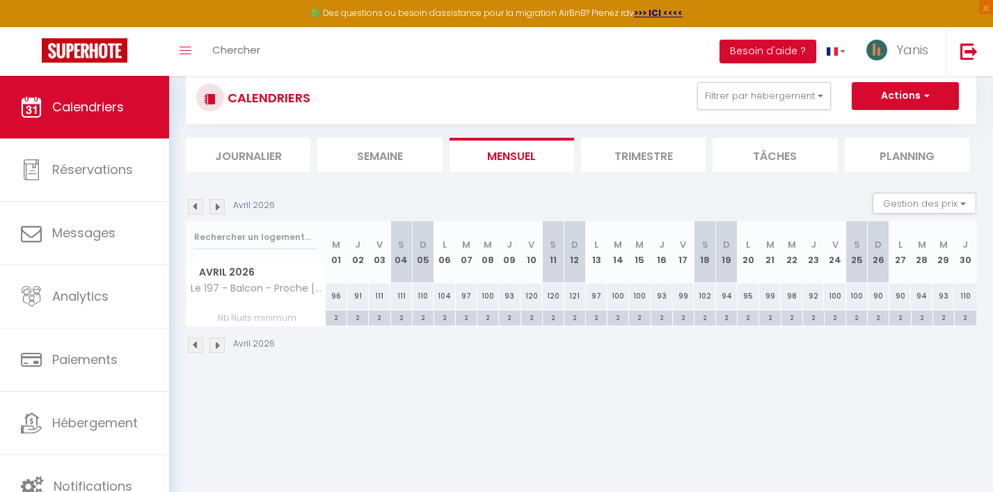
click at [194, 205] on img at bounding box center [195, 206] width 15 height 15
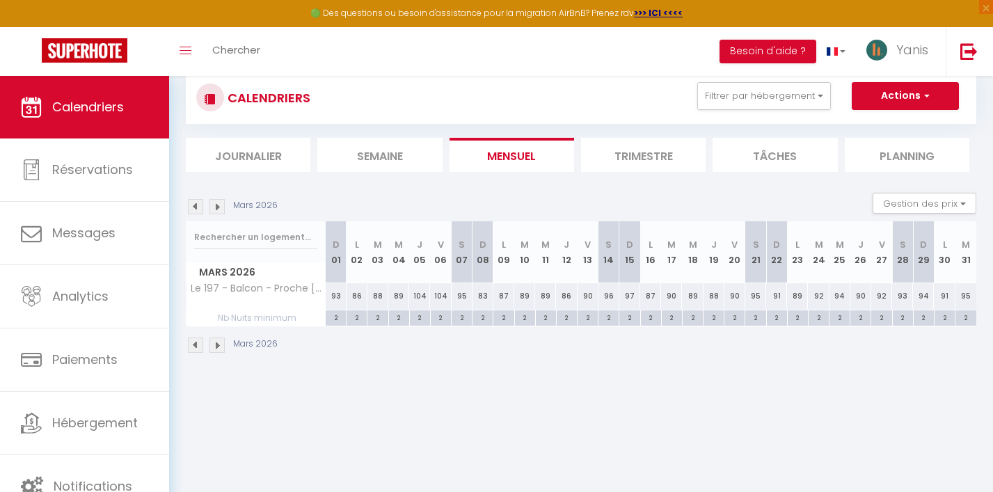
click at [194, 205] on img at bounding box center [195, 206] width 15 height 15
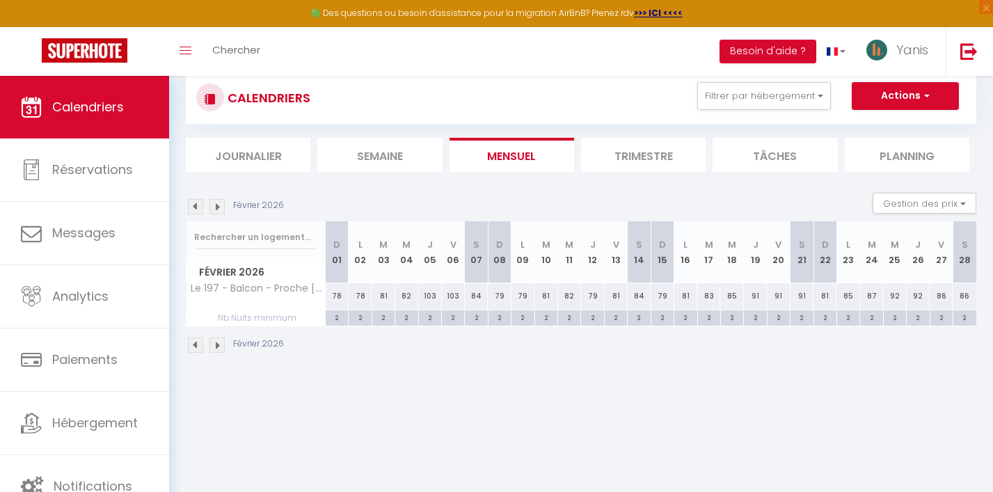
click at [194, 205] on img at bounding box center [195, 206] width 15 height 15
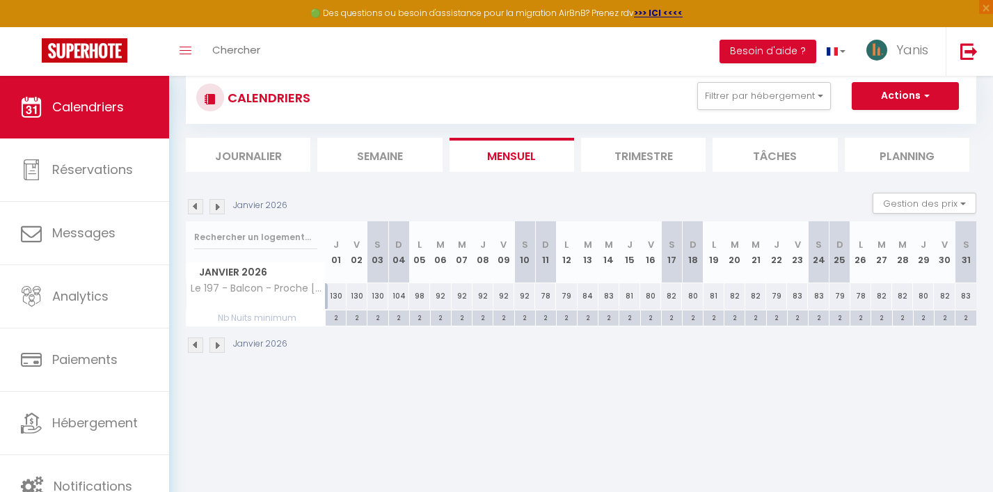
click at [194, 205] on img at bounding box center [195, 206] width 15 height 15
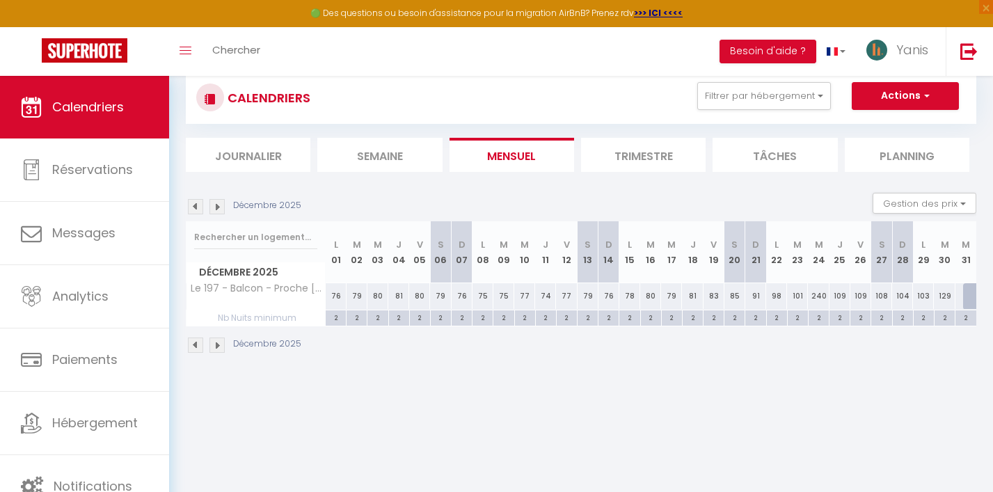
click at [194, 205] on img at bounding box center [195, 206] width 15 height 15
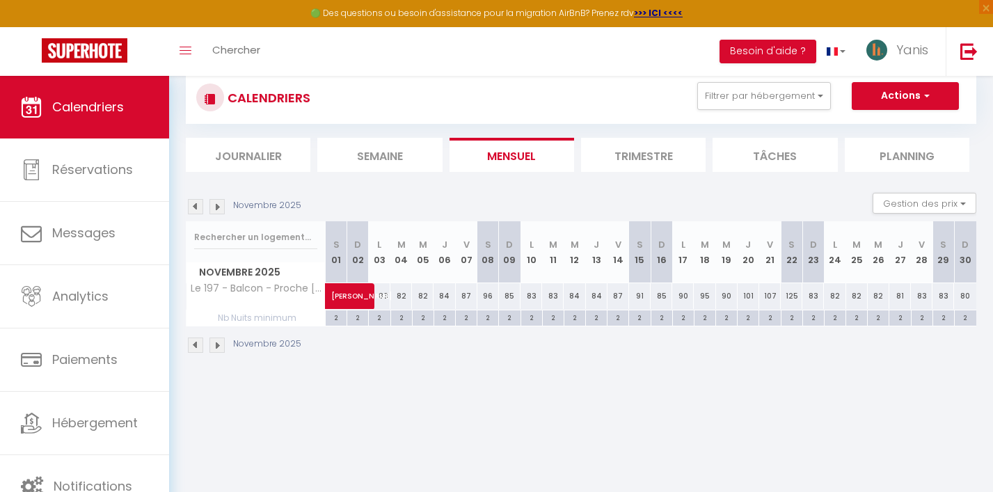
click at [194, 205] on img at bounding box center [195, 206] width 15 height 15
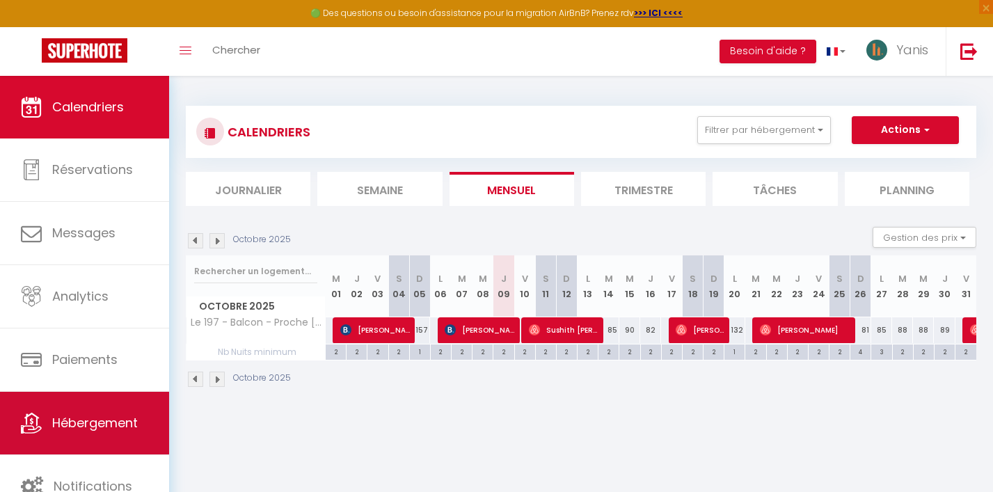
scroll to position [76, 0]
